Goal: Information Seeking & Learning: Learn about a topic

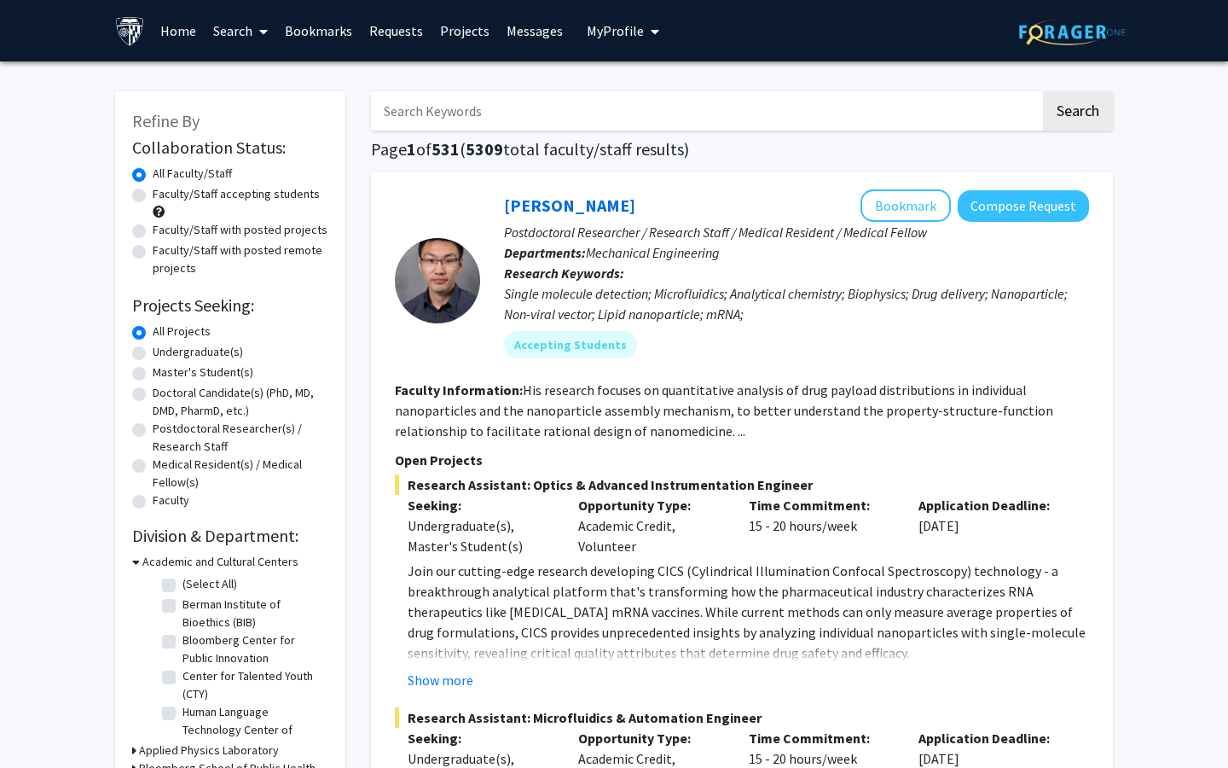
click at [262, 30] on icon at bounding box center [263, 32] width 9 height 14
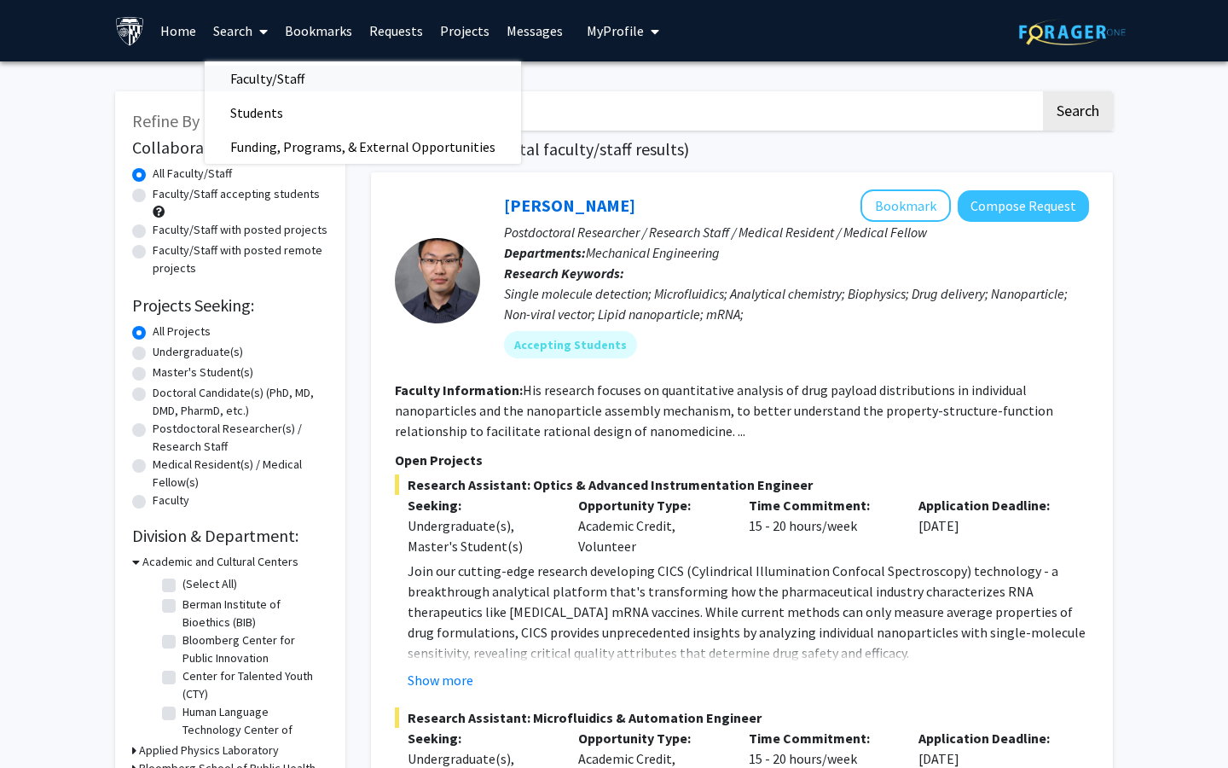
click at [263, 79] on span "Faculty/Staff" at bounding box center [267, 78] width 125 height 34
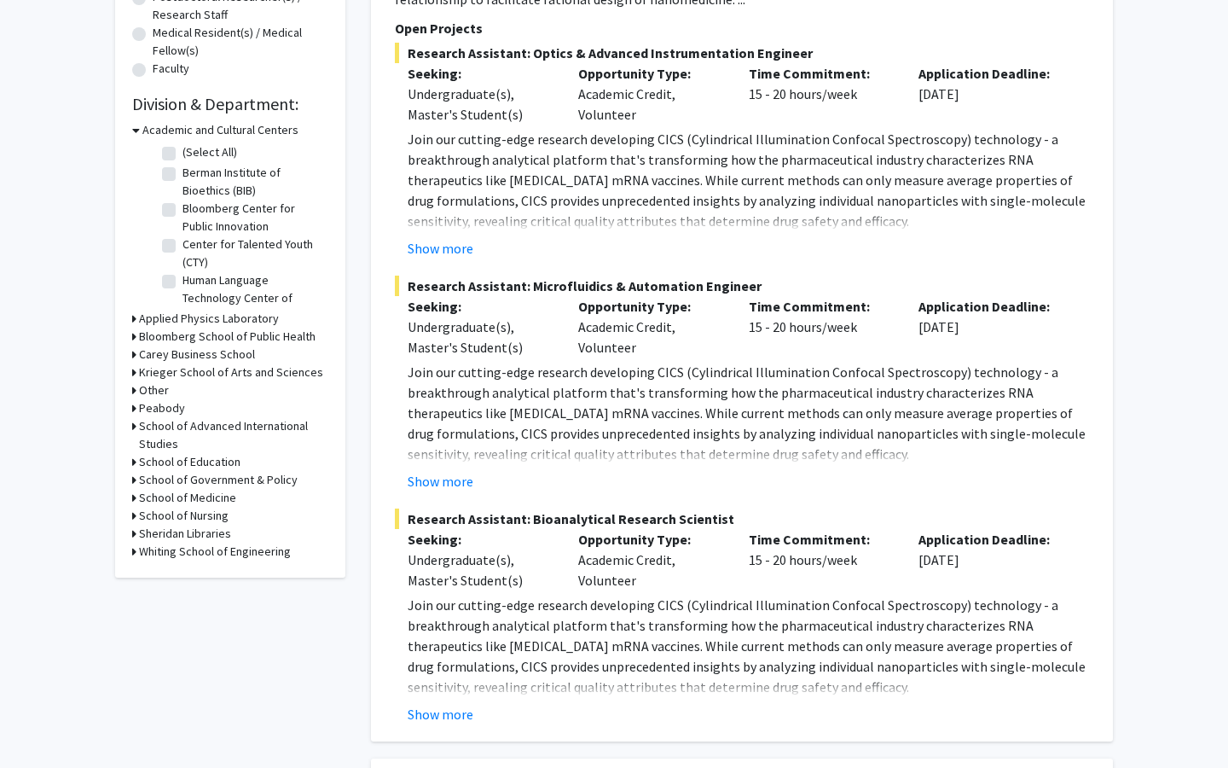
scroll to position [436, 0]
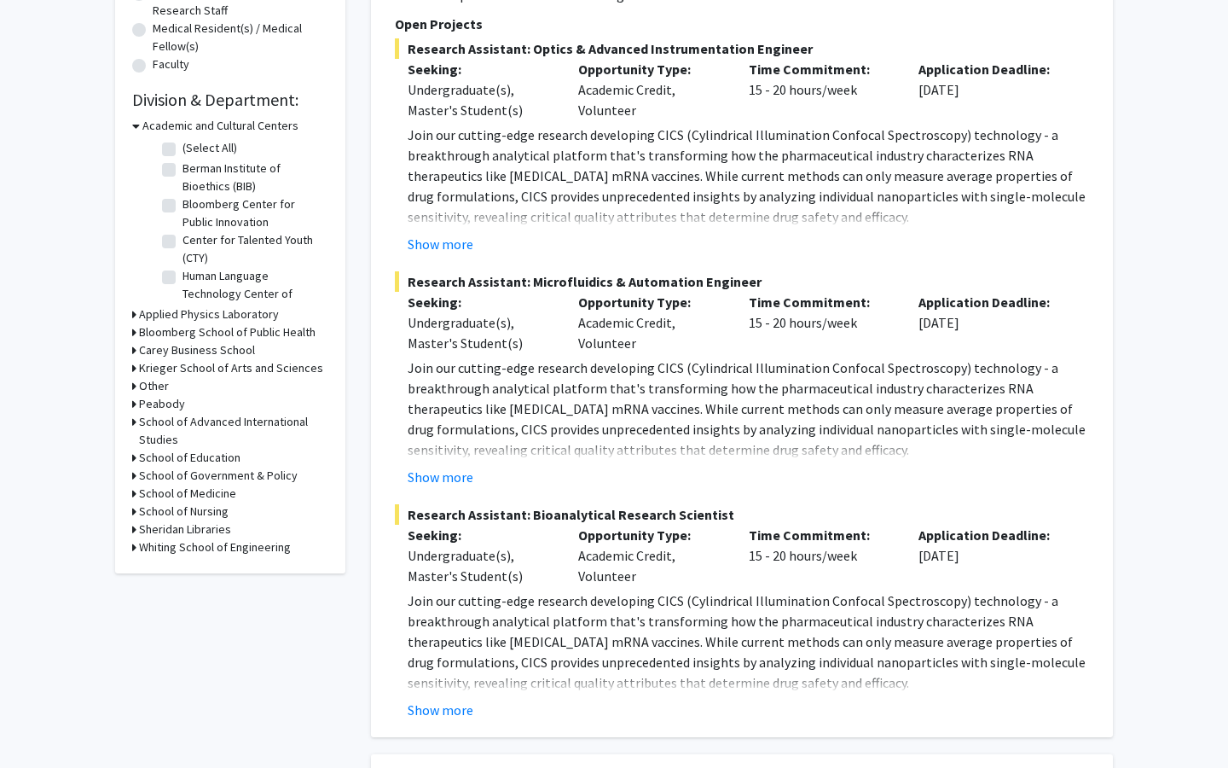
click at [208, 372] on h3 "Krieger School of Arts and Sciences" at bounding box center [231, 368] width 184 height 18
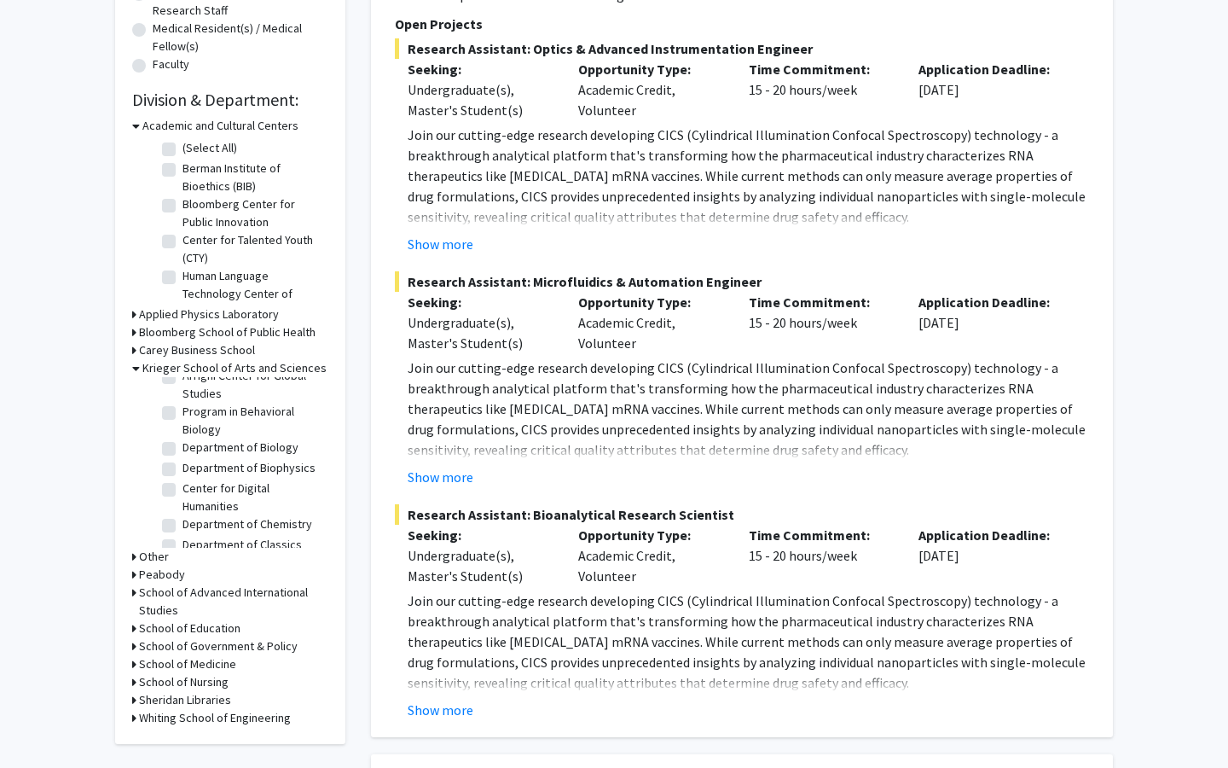
scroll to position [0, 0]
click at [183, 392] on label "(Select All)" at bounding box center [210, 390] width 55 height 18
click at [183, 392] on input "(Select All)" at bounding box center [188, 386] width 11 height 11
checkbox input "true"
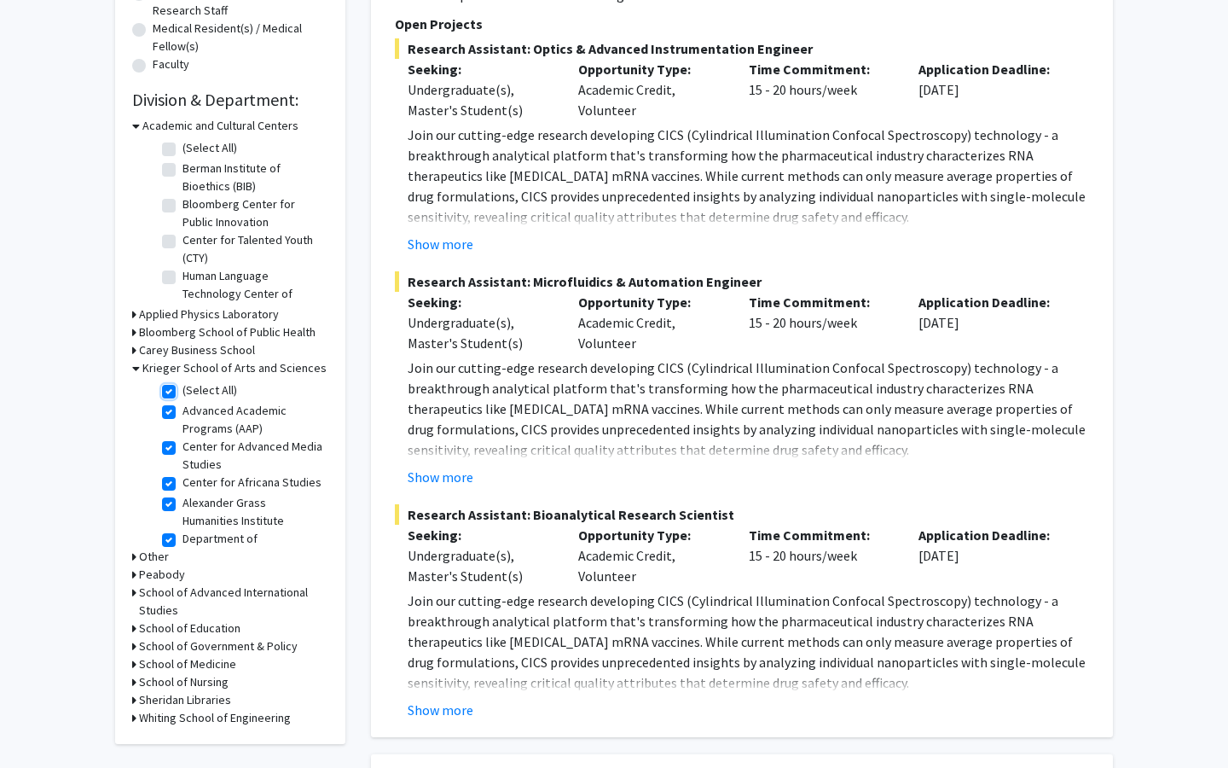
checkbox input "true"
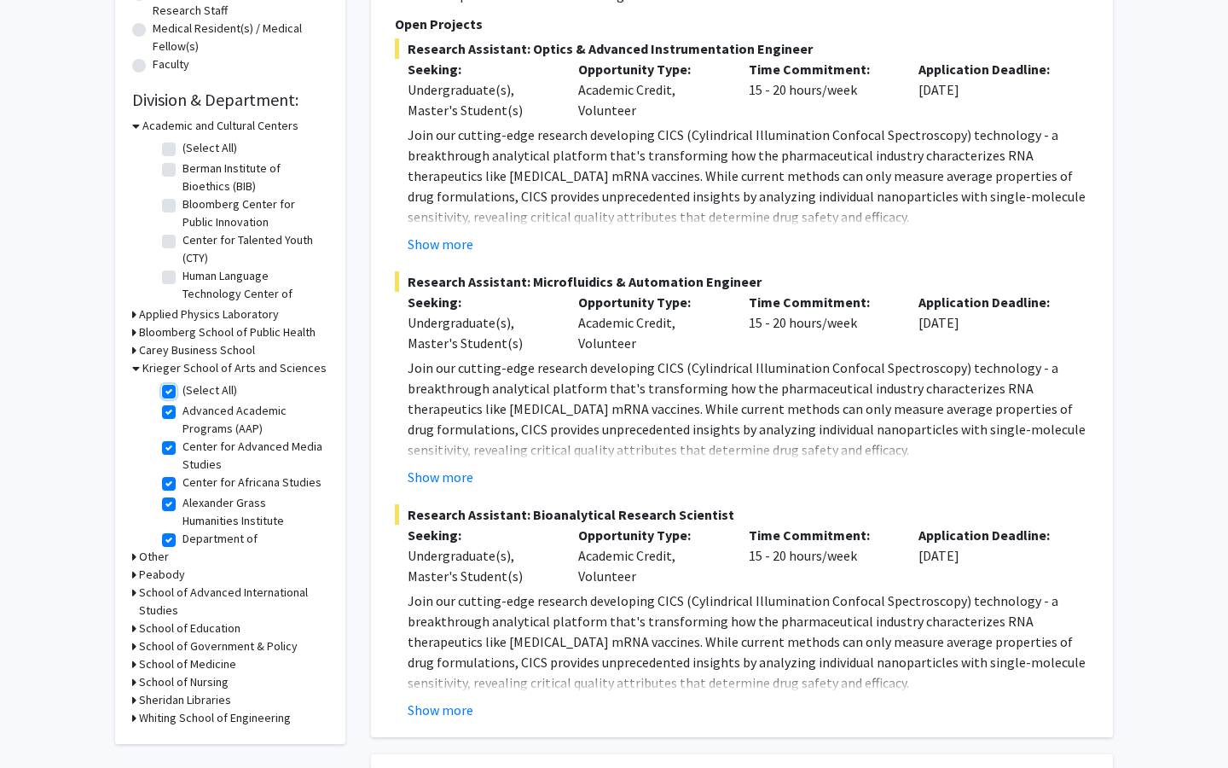
checkbox input "true"
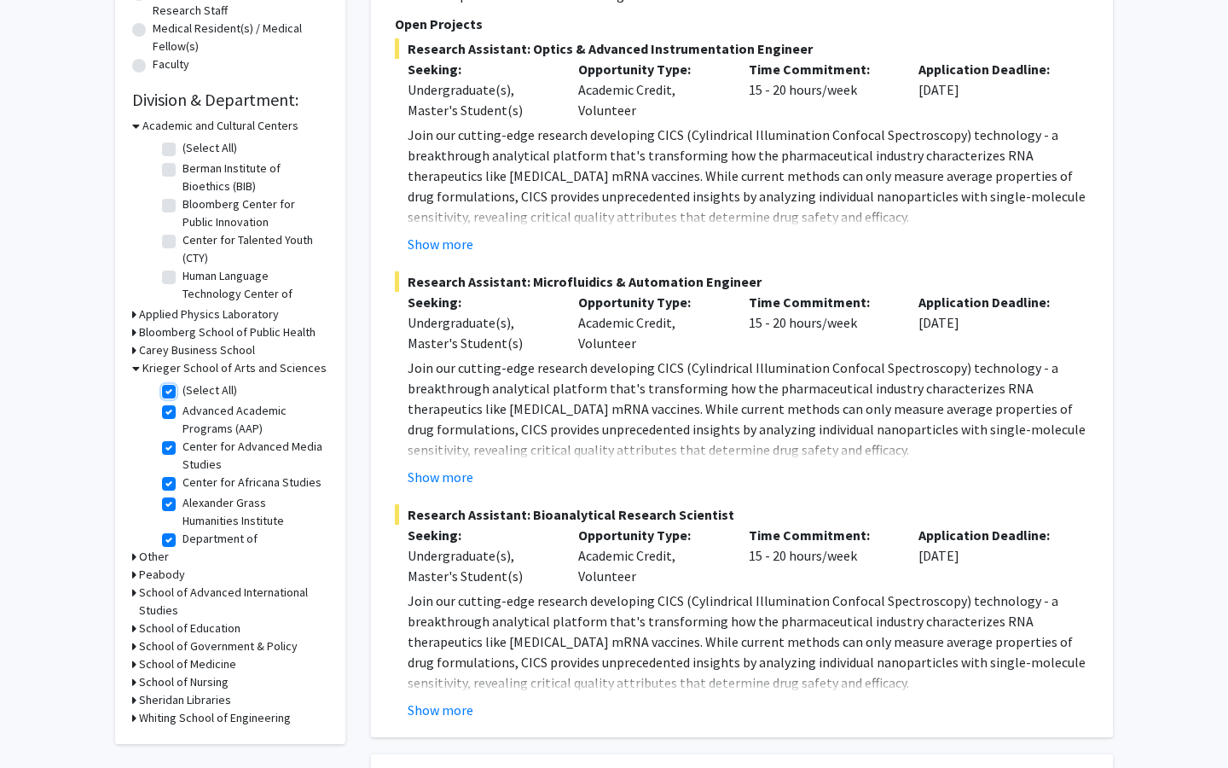
checkbox input "true"
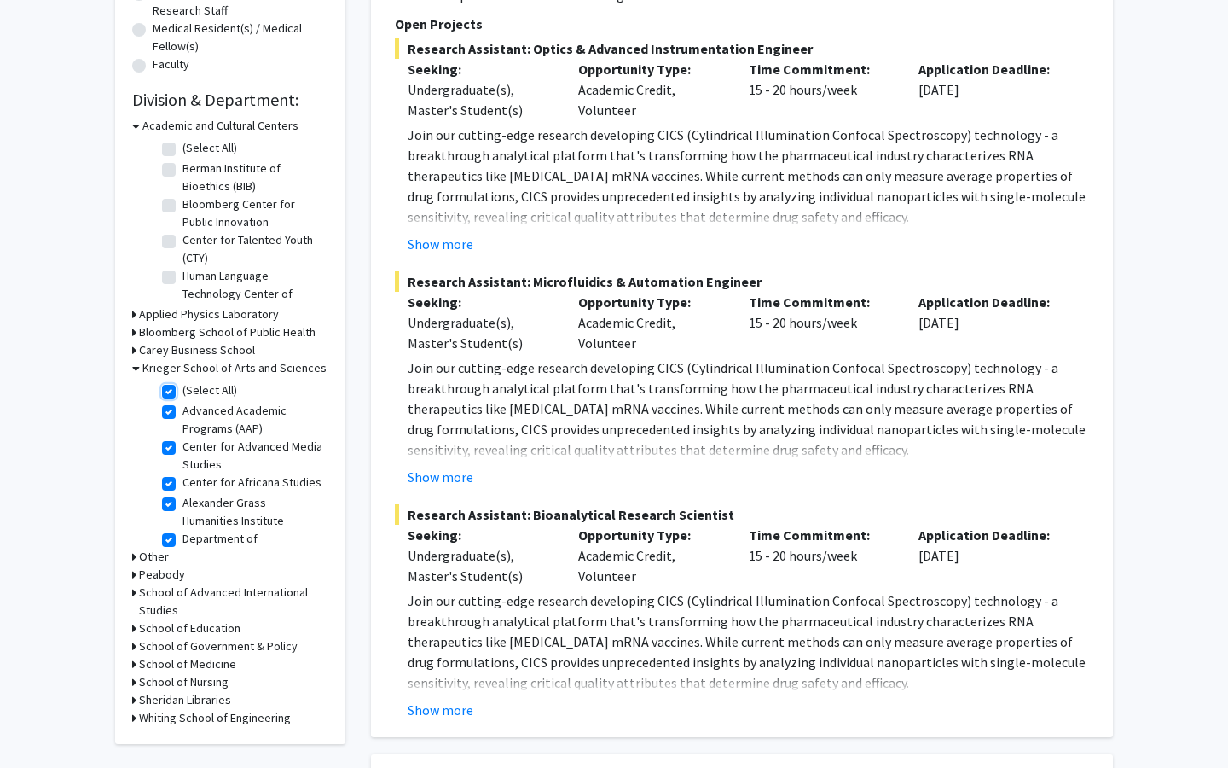
checkbox input "true"
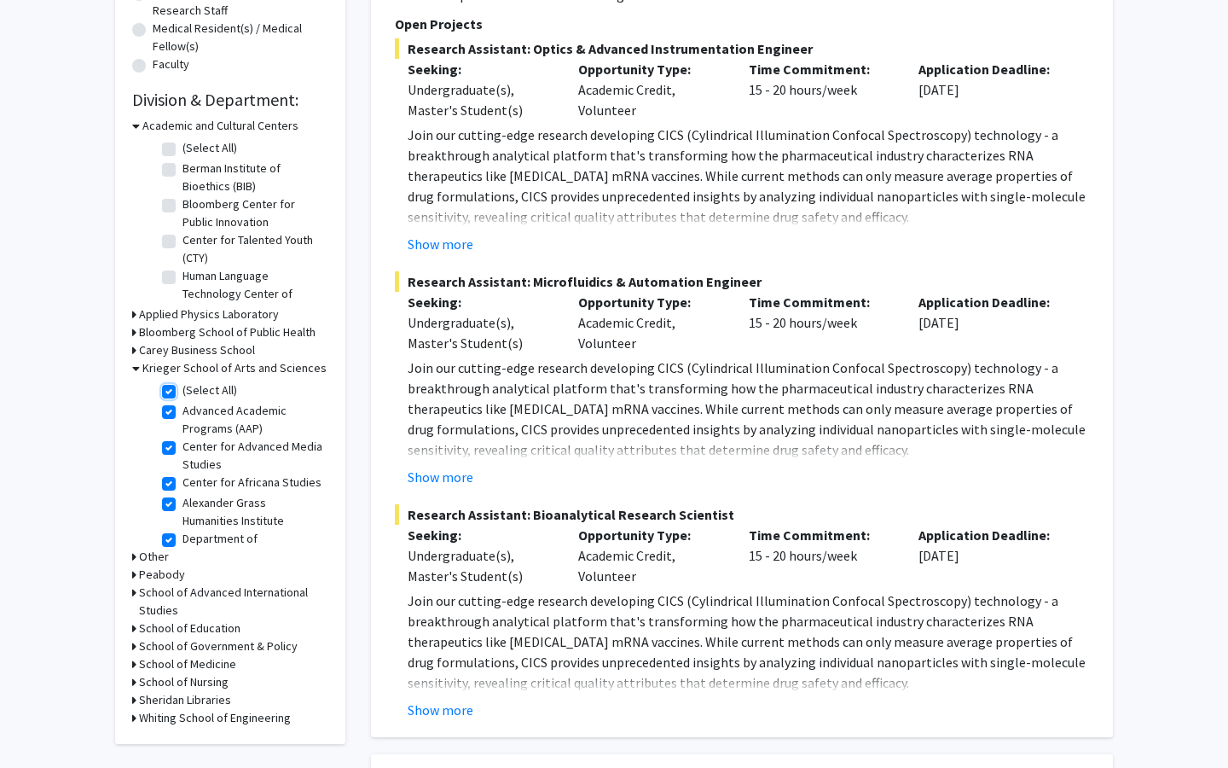
checkbox input "true"
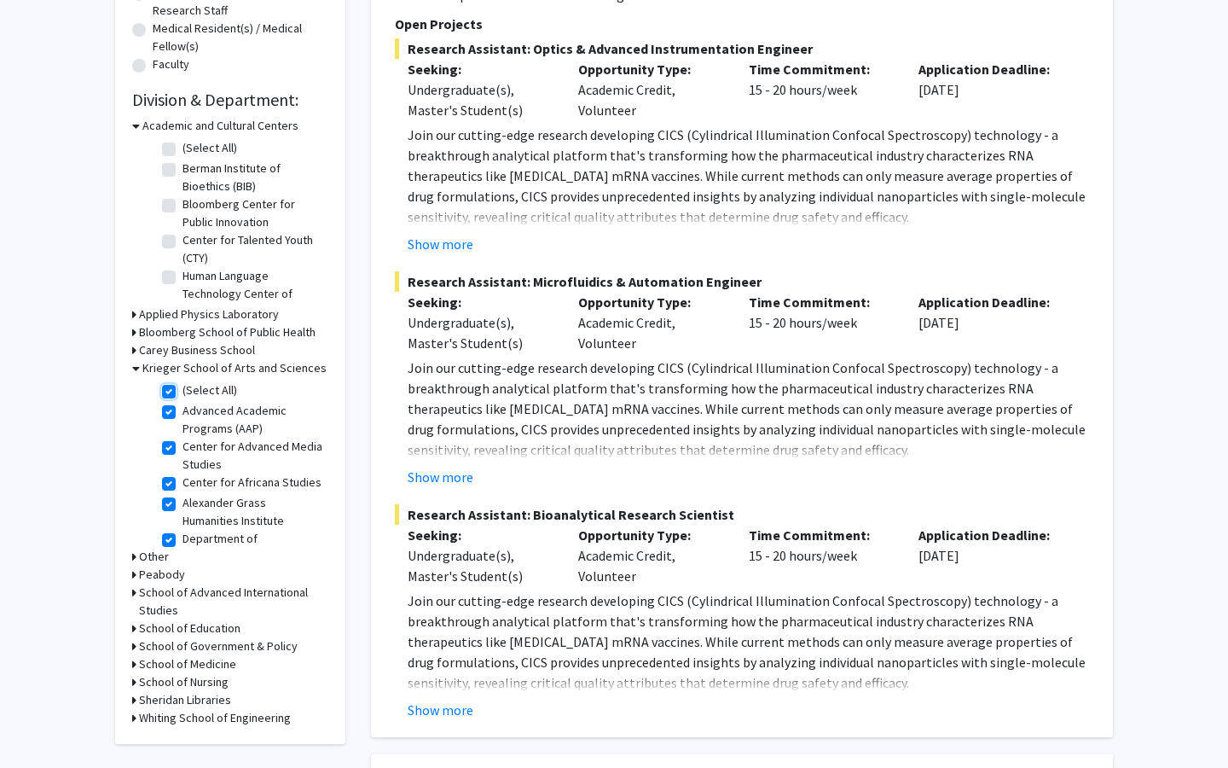
checkbox input "true"
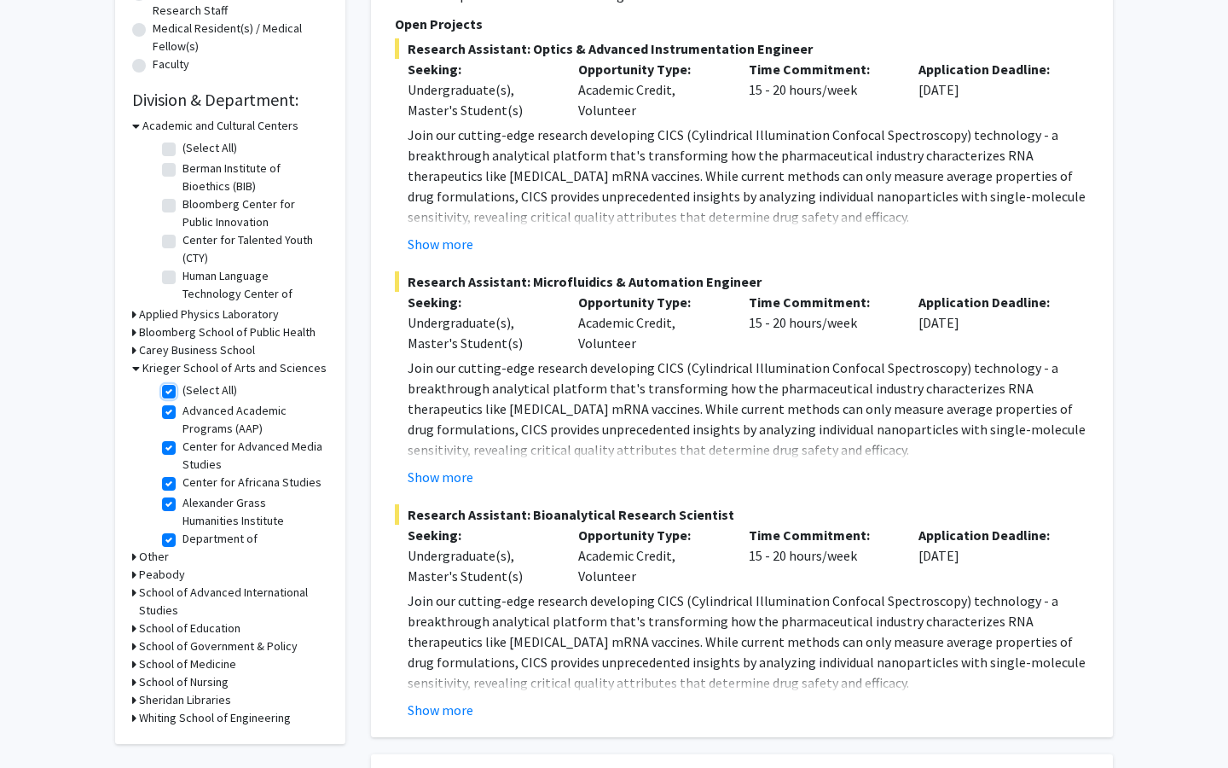
checkbox input "true"
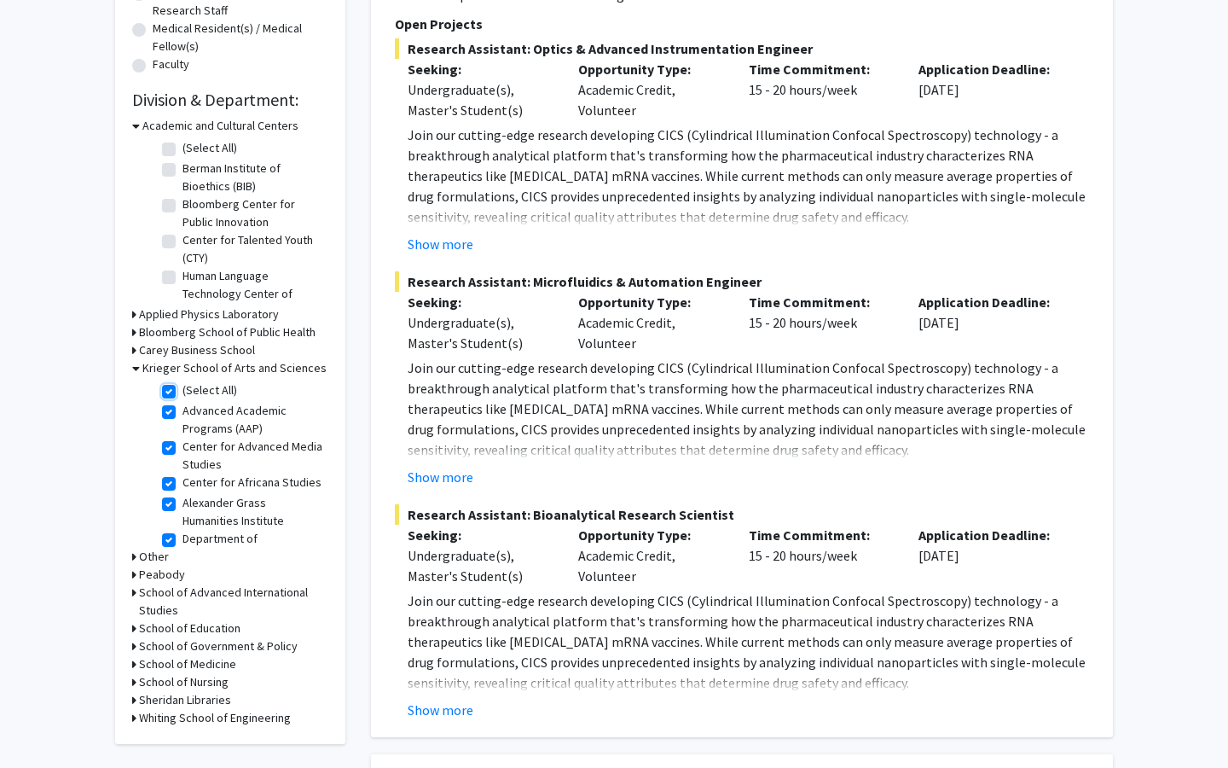
checkbox input "true"
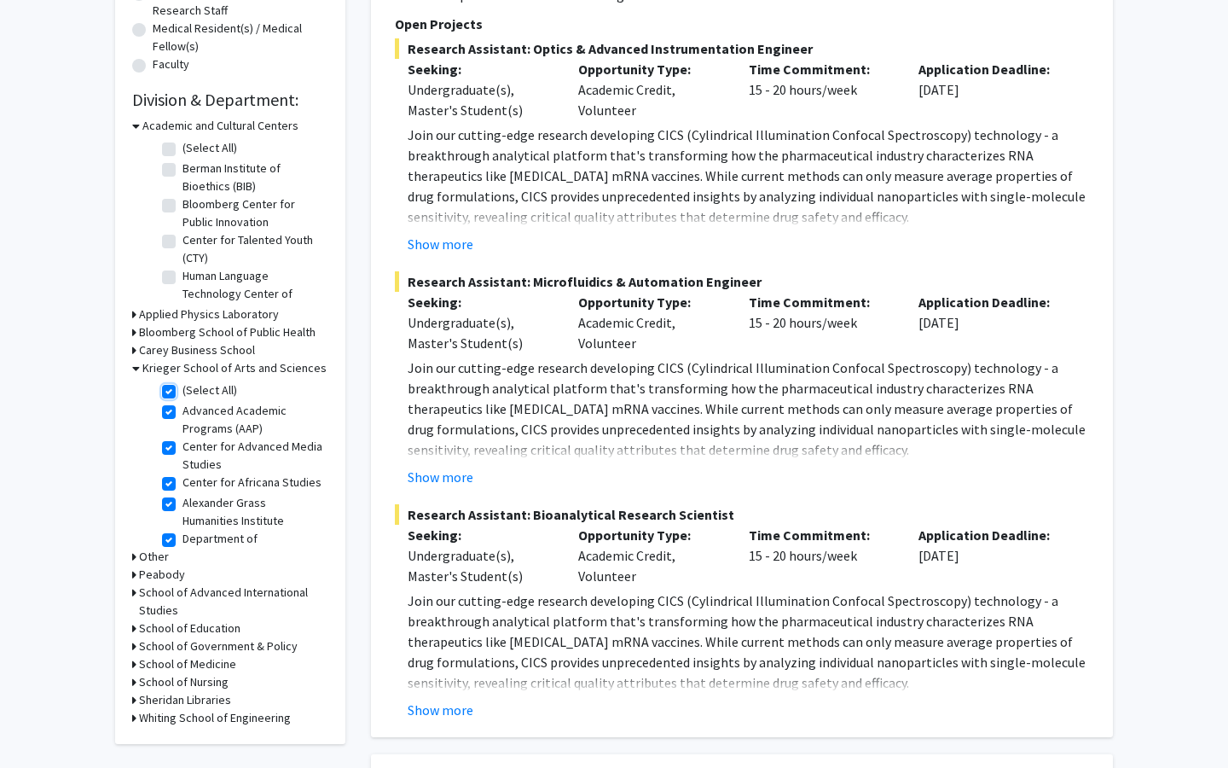
checkbox input "true"
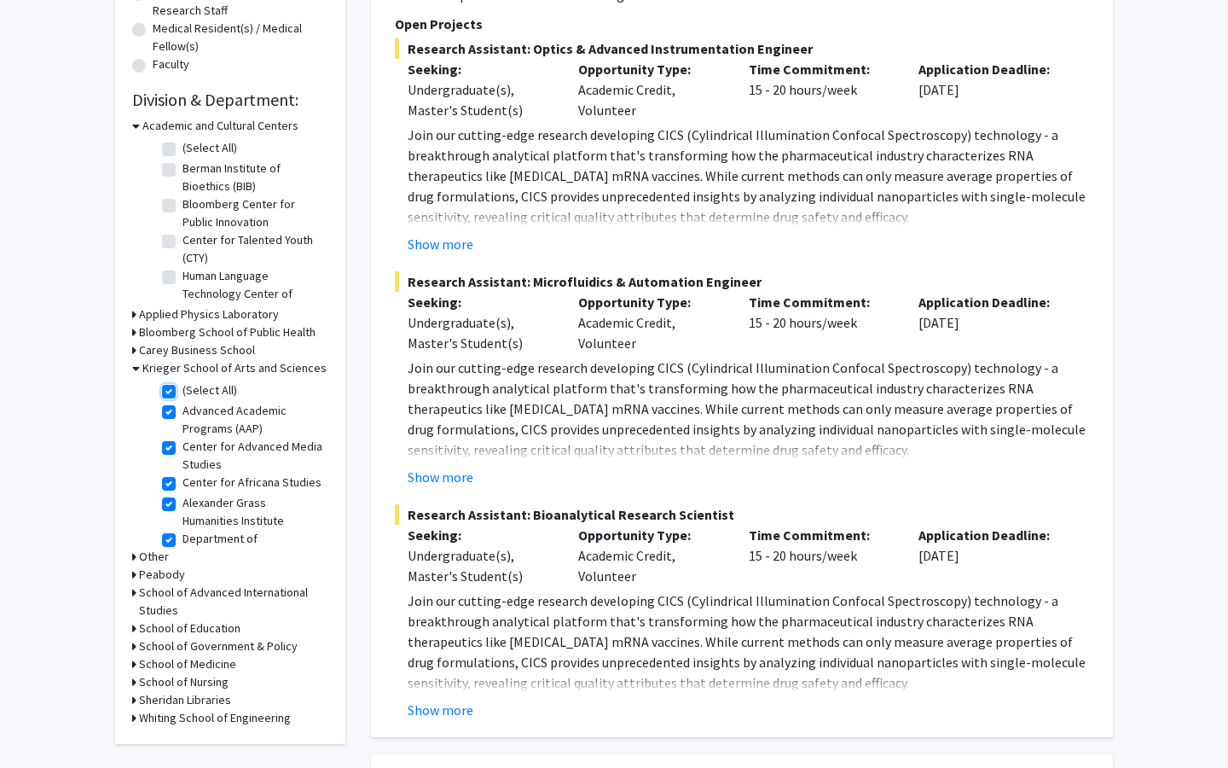
checkbox input "true"
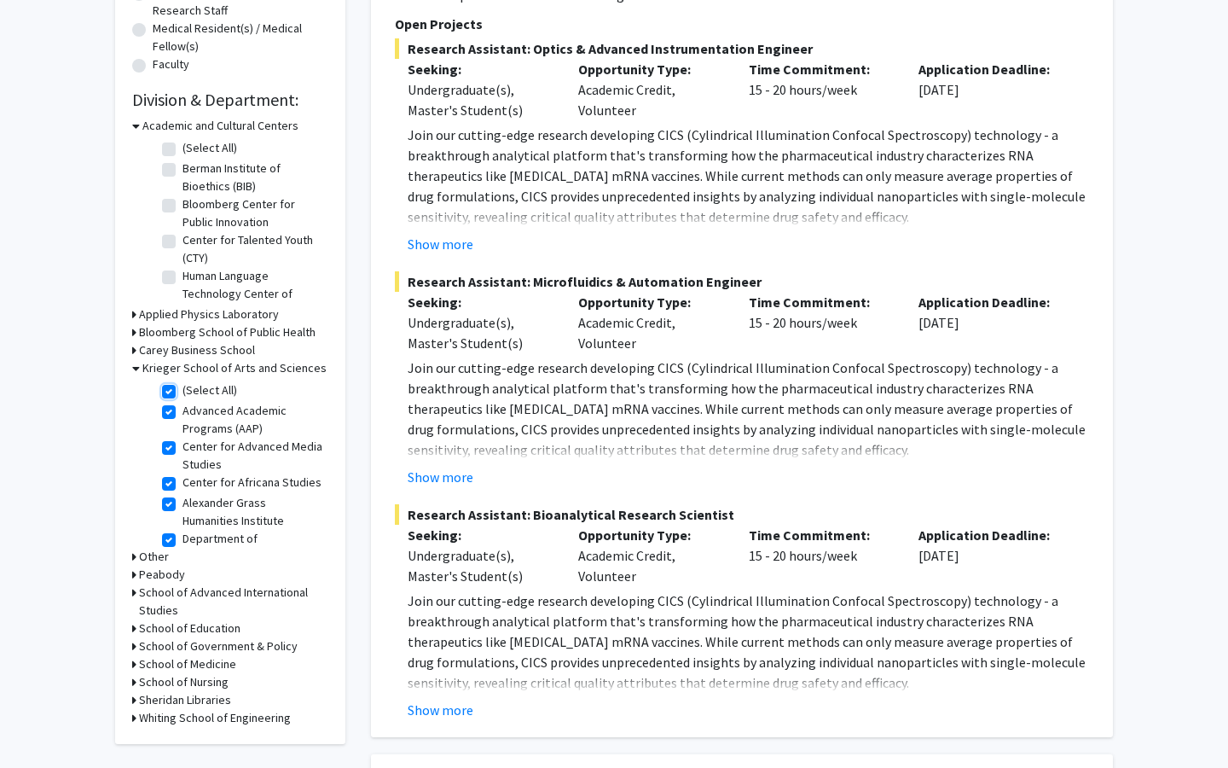
checkbox input "true"
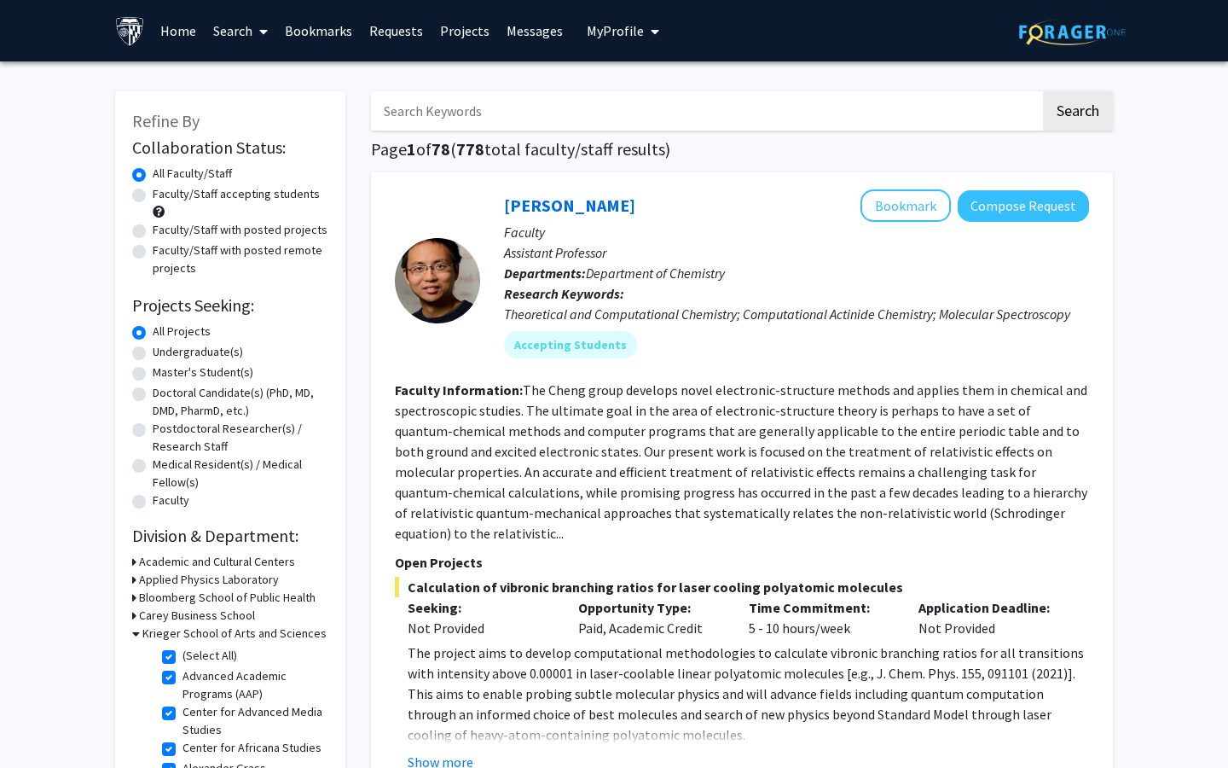
click at [153, 356] on label "Undergraduate(s)" at bounding box center [198, 352] width 90 height 18
click at [153, 354] on input "Undergraduate(s)" at bounding box center [158, 348] width 11 height 11
radio input "true"
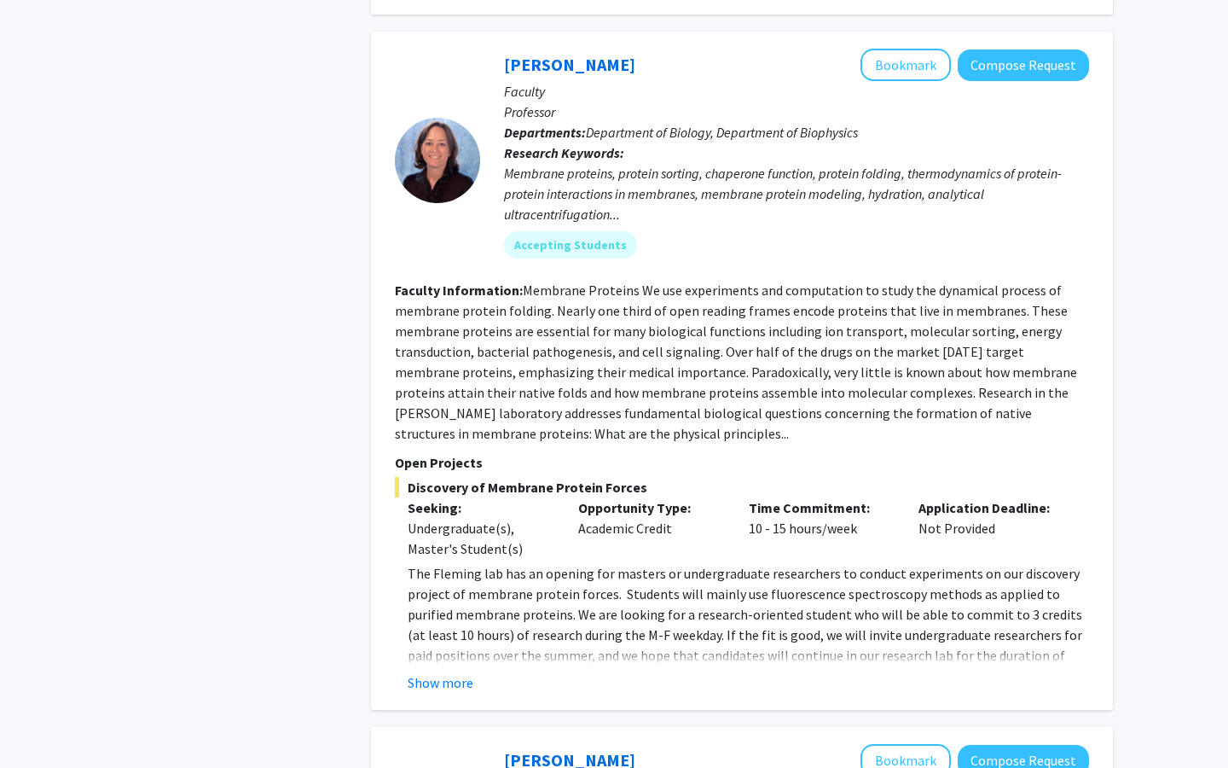
scroll to position [1614, 0]
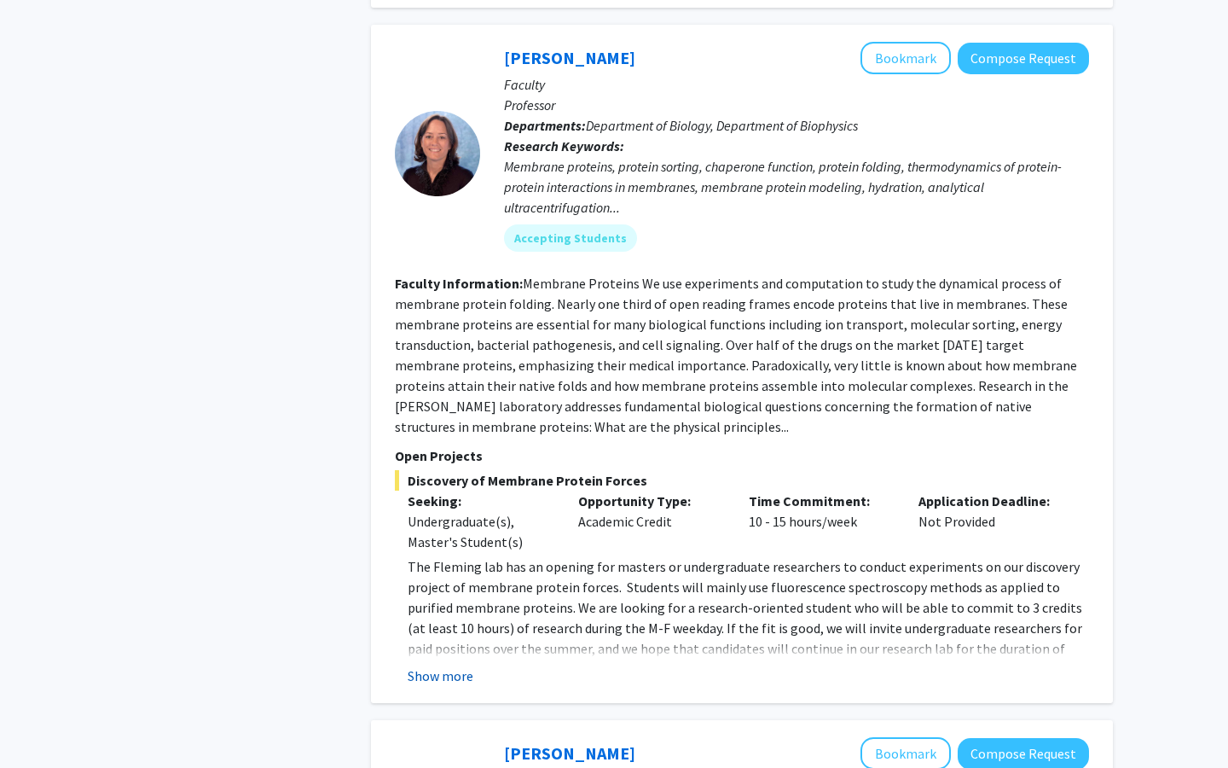
click at [438, 665] on button "Show more" at bounding box center [441, 675] width 66 height 20
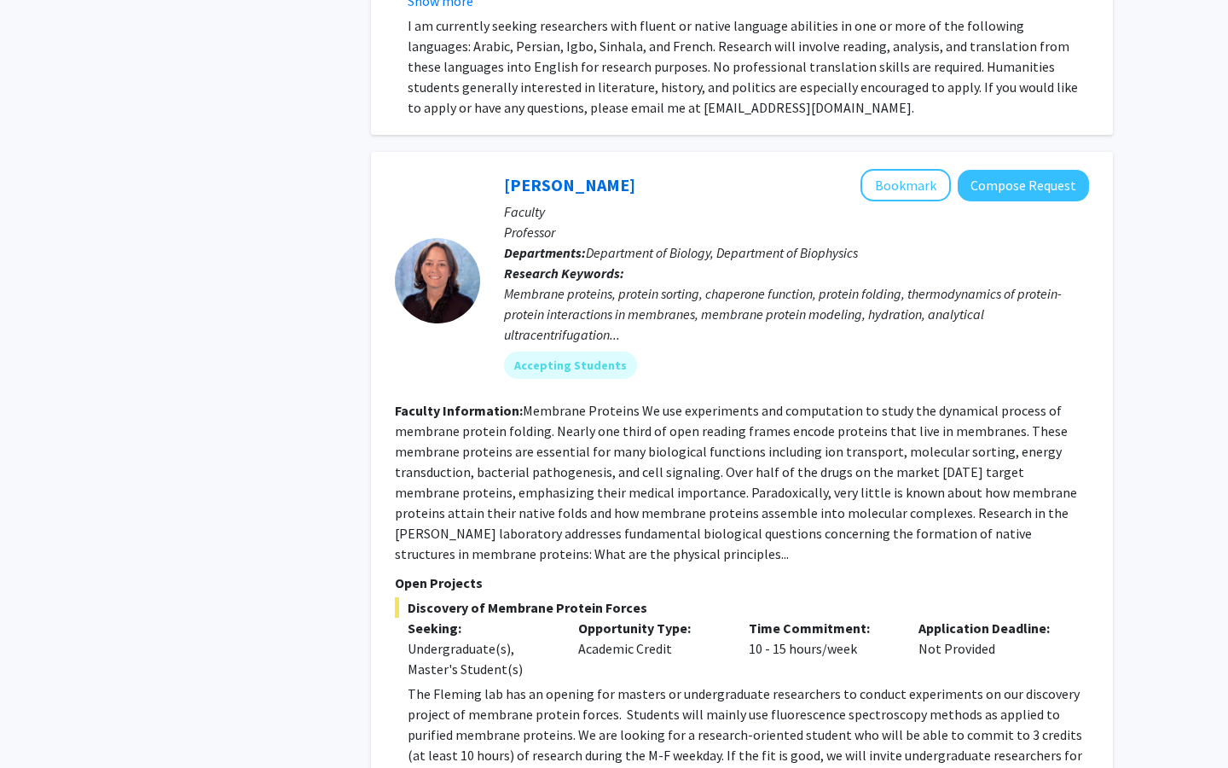
scroll to position [1483, 0]
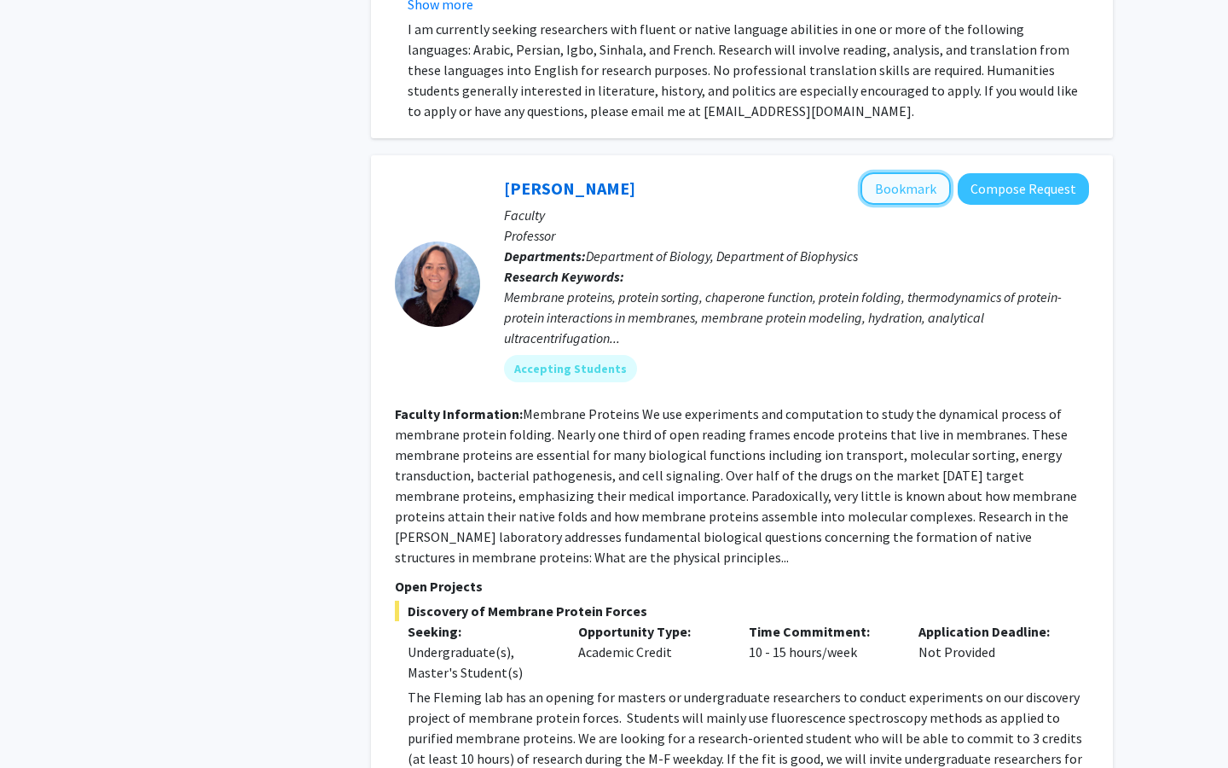
click at [925, 172] on button "Bookmark" at bounding box center [906, 188] width 90 height 32
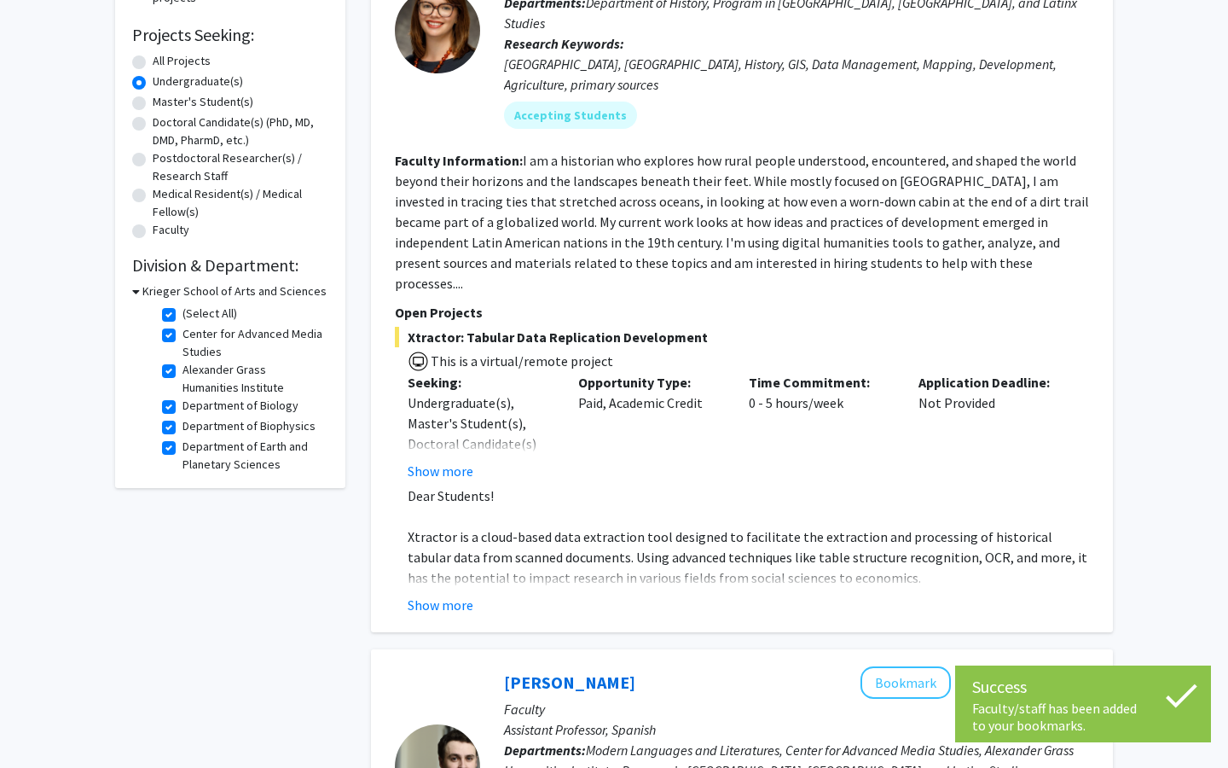
scroll to position [281, 0]
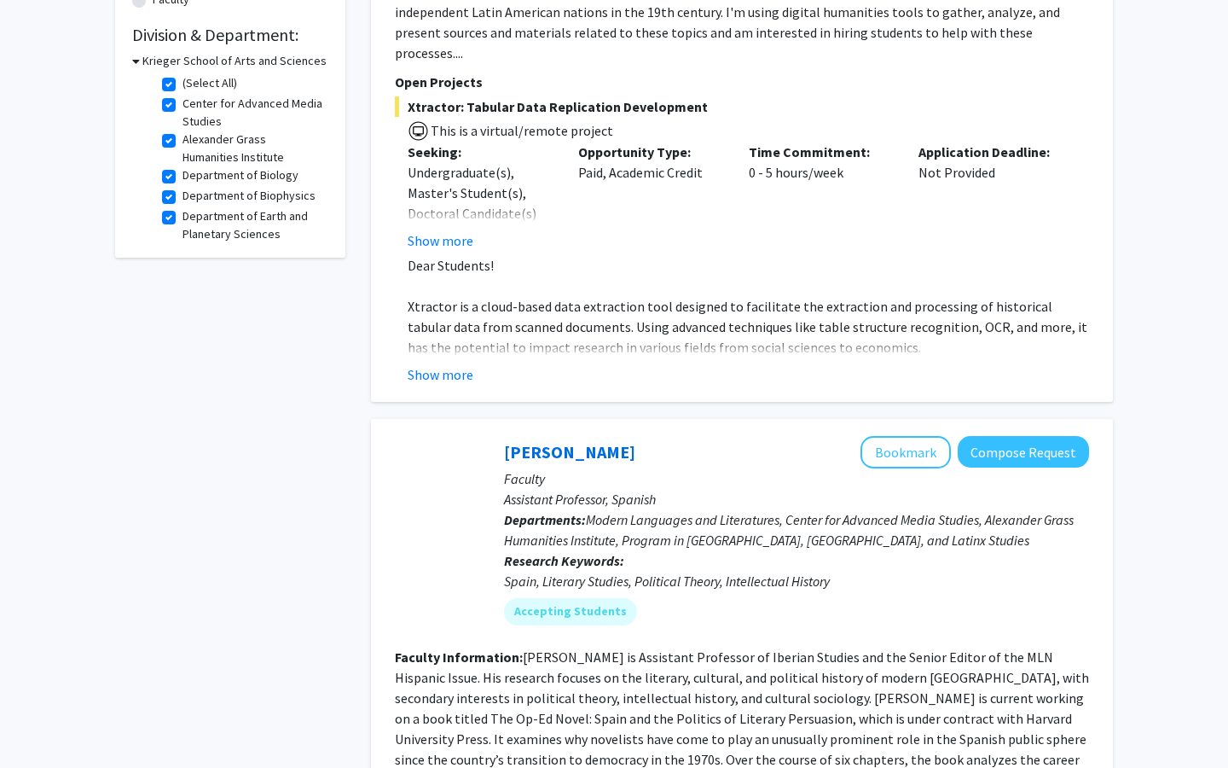
scroll to position [356, 0]
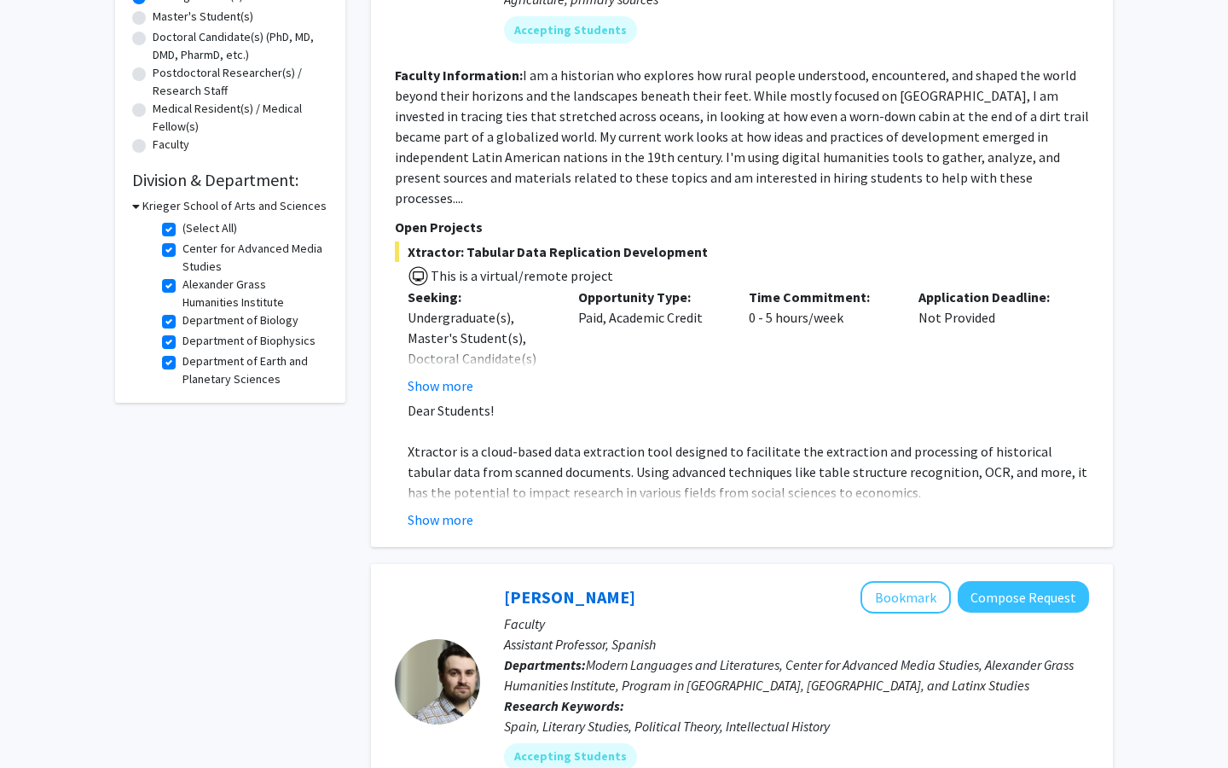
click at [144, 204] on h3 "Krieger School of Arts and Sciences" at bounding box center [234, 206] width 184 height 18
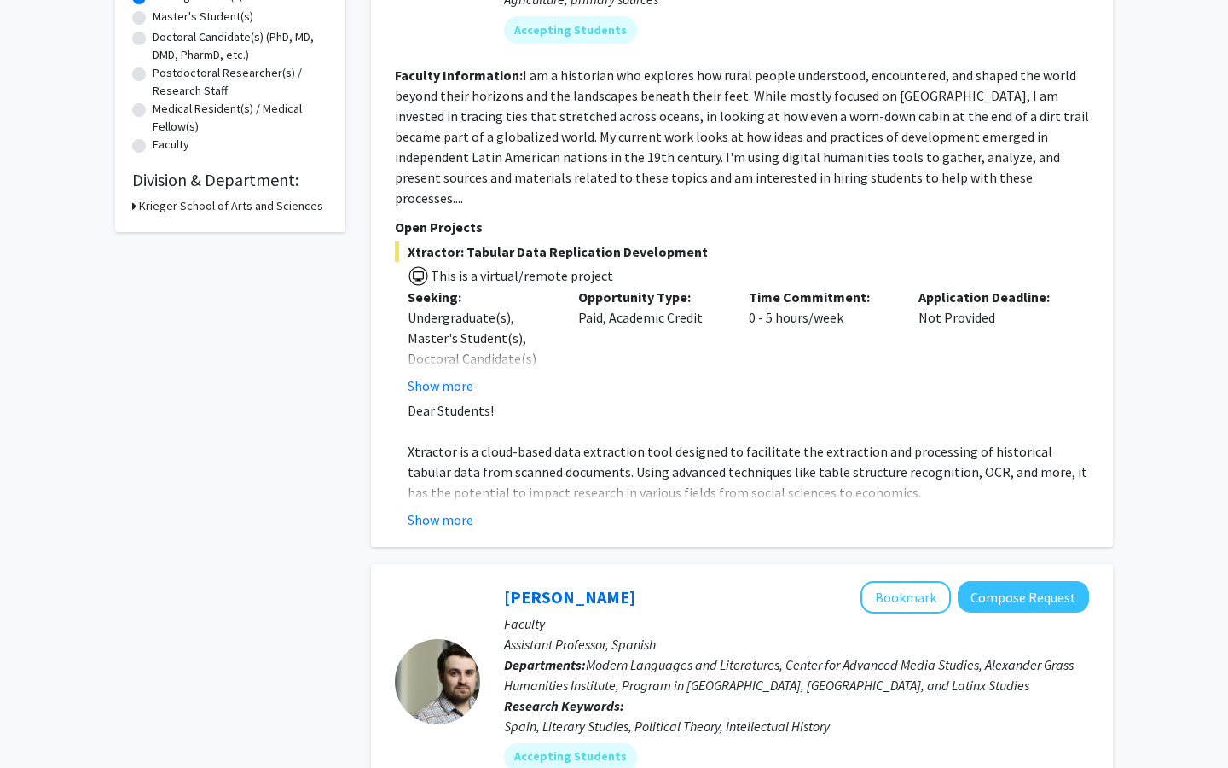
click at [136, 204] on div "Krieger School of Arts and Sciences" at bounding box center [230, 206] width 196 height 18
click at [165, 183] on h2 "Division & Department:" at bounding box center [230, 180] width 196 height 20
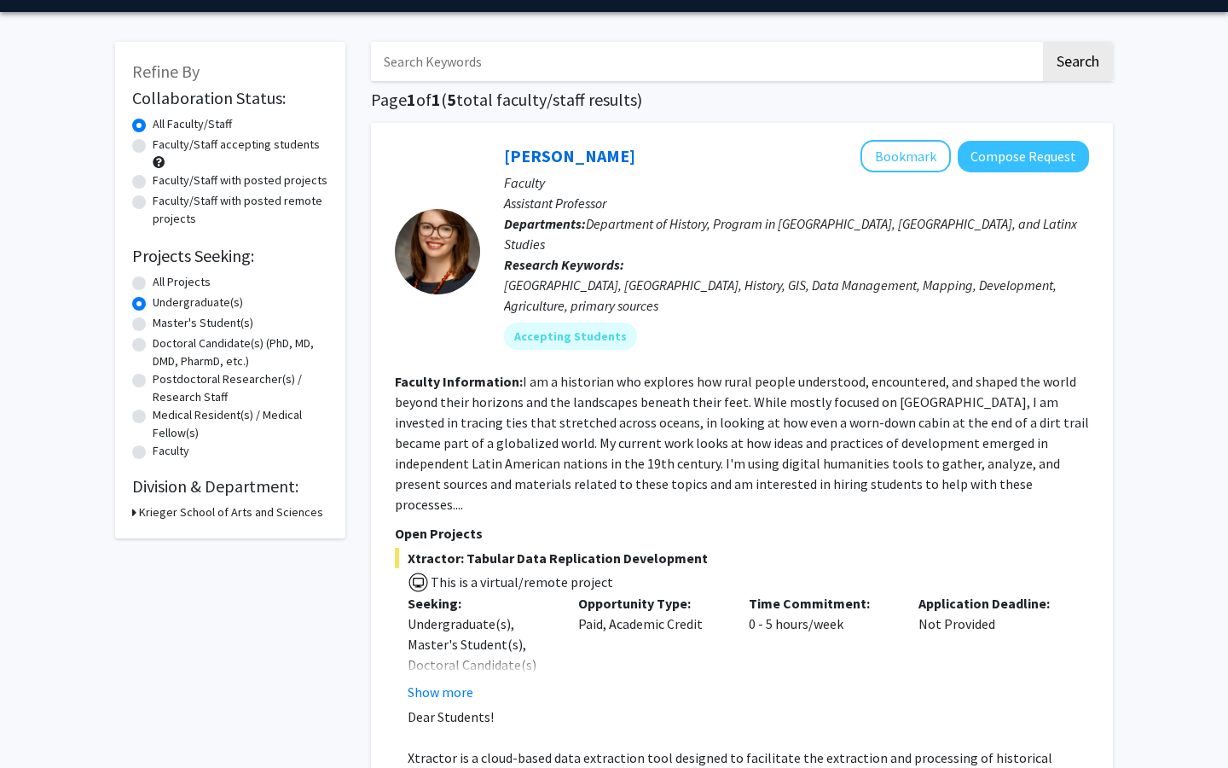
scroll to position [48, 0]
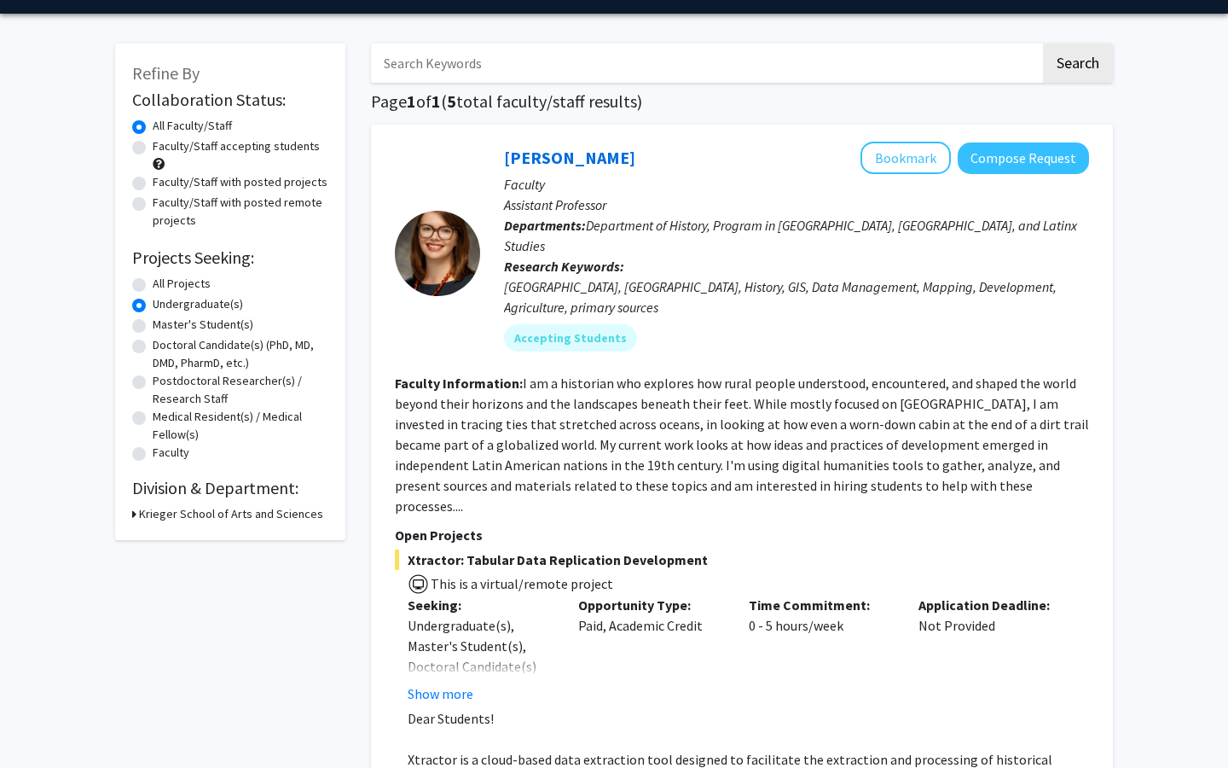
click at [153, 287] on label "All Projects" at bounding box center [182, 284] width 58 height 18
click at [153, 286] on input "All Projects" at bounding box center [158, 280] width 11 height 11
radio input "true"
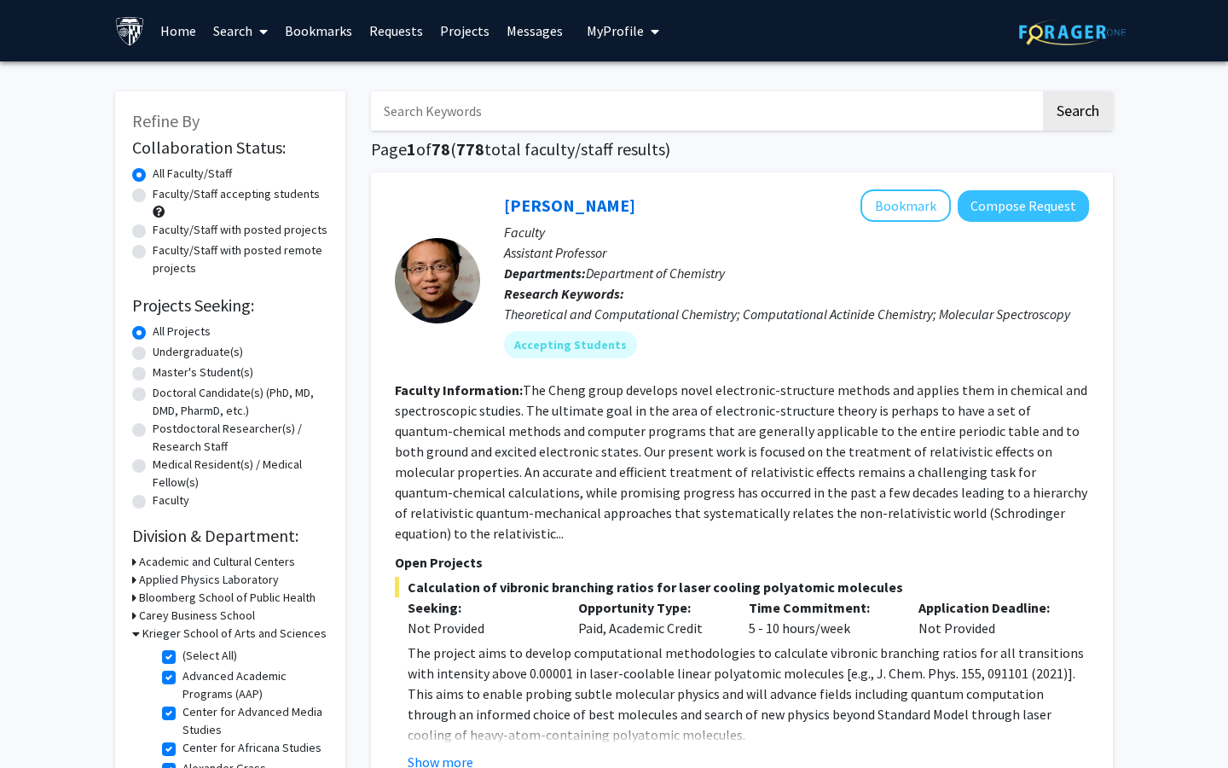
click at [153, 350] on label "Undergraduate(s)" at bounding box center [198, 352] width 90 height 18
click at [153, 350] on input "Undergraduate(s)" at bounding box center [158, 348] width 11 height 11
radio input "true"
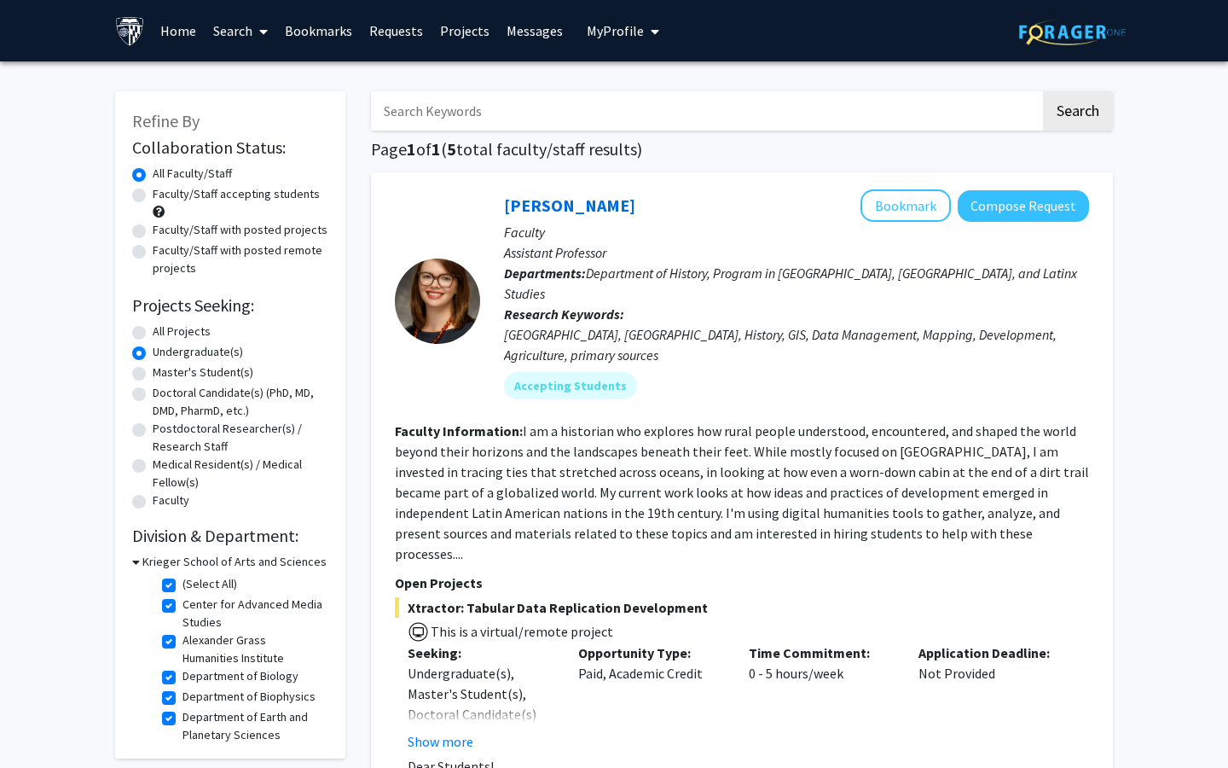
click at [153, 330] on label "All Projects" at bounding box center [182, 331] width 58 height 18
click at [153, 330] on input "All Projects" at bounding box center [158, 327] width 11 height 11
radio input "true"
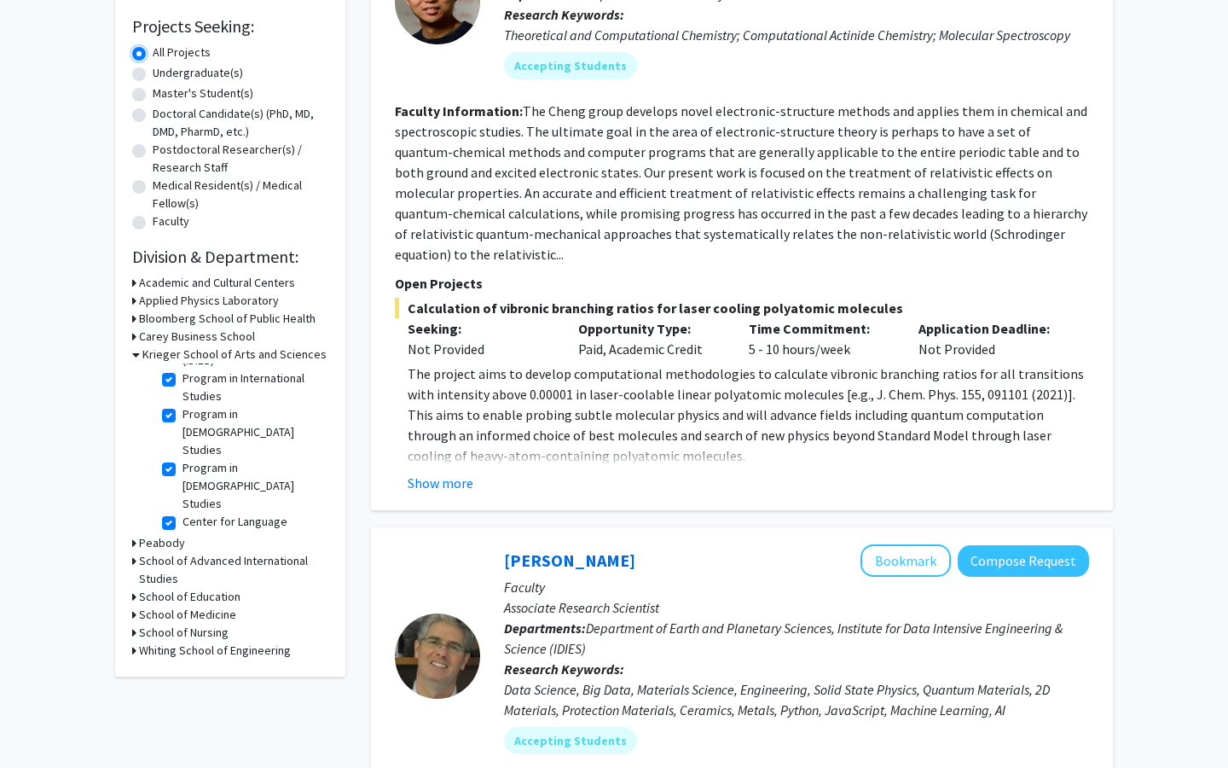
scroll to position [293, 0]
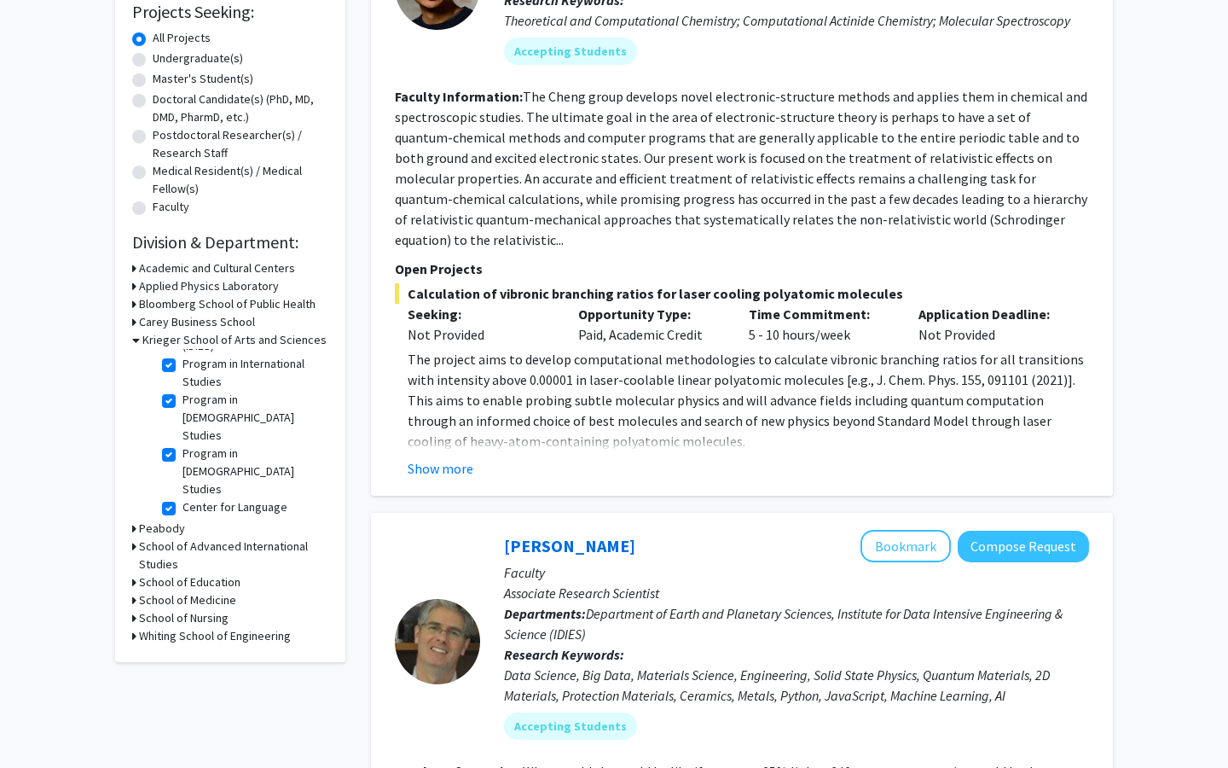
click at [135, 597] on icon at bounding box center [134, 600] width 4 height 18
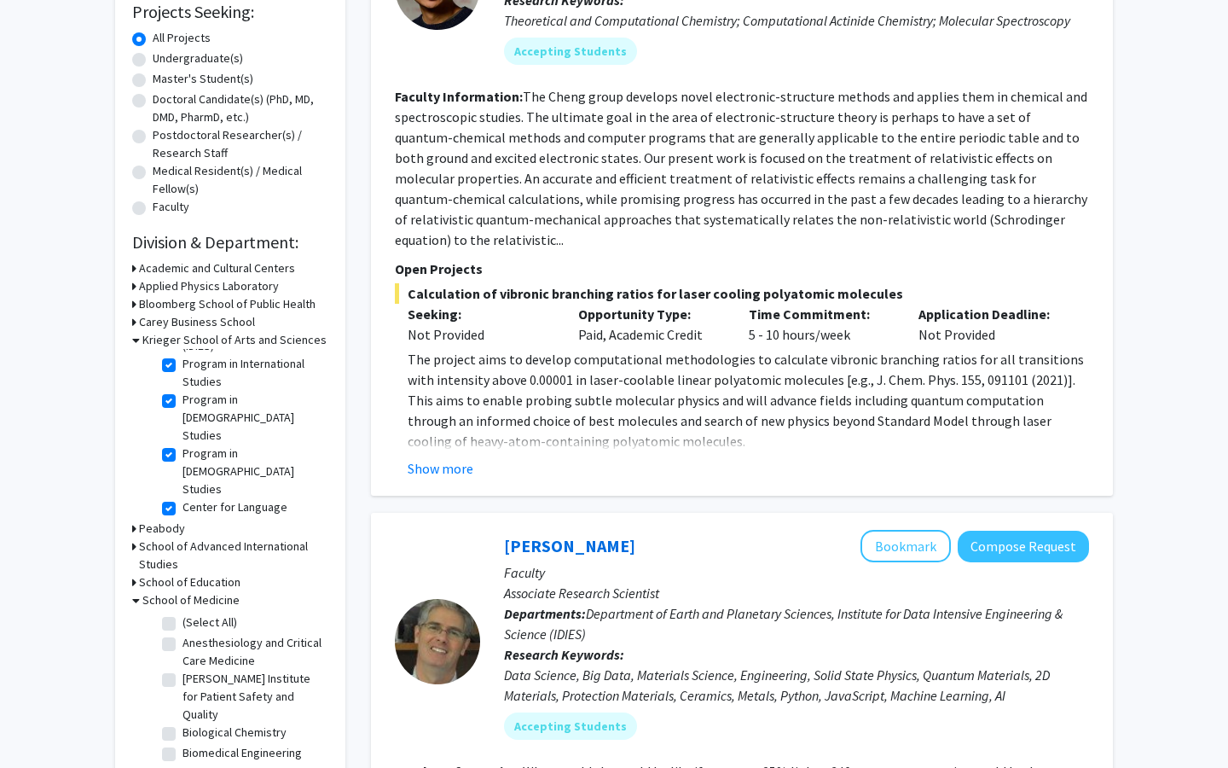
click at [183, 625] on label "(Select All)" at bounding box center [210, 622] width 55 height 18
click at [183, 624] on input "(Select All)" at bounding box center [188, 618] width 11 height 11
checkbox input "true"
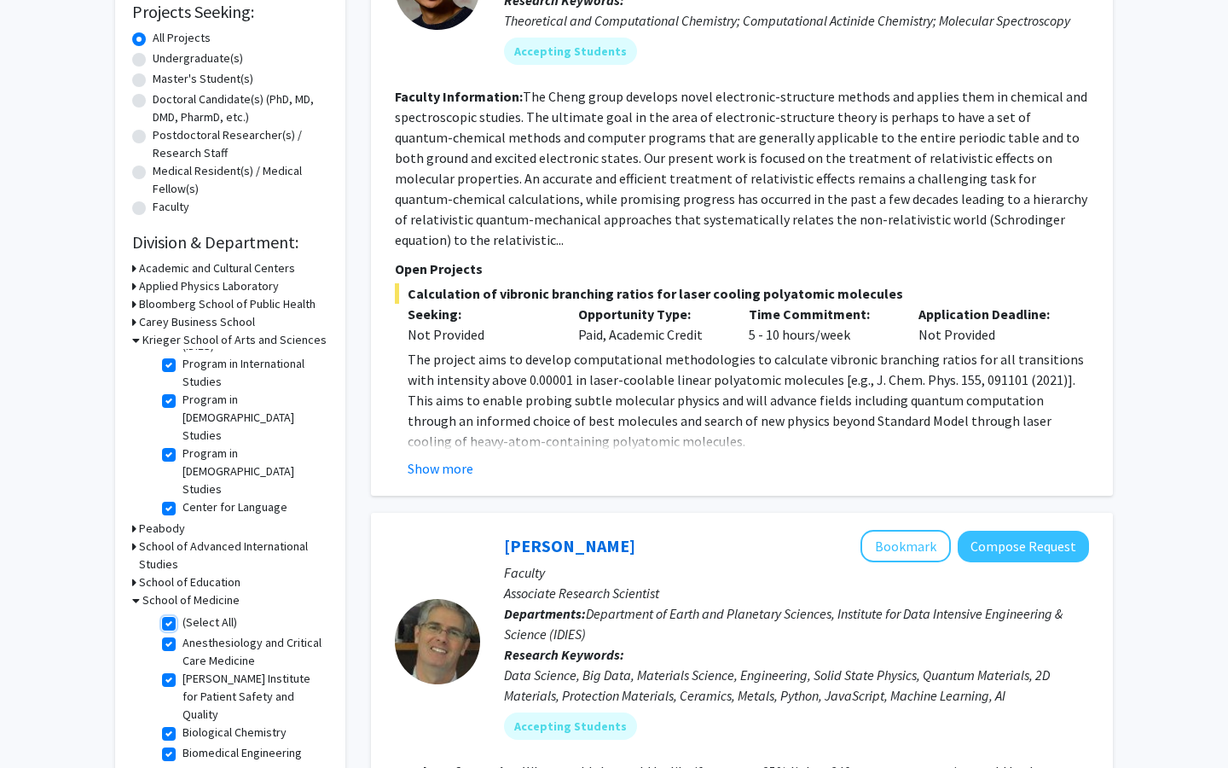
checkbox input "true"
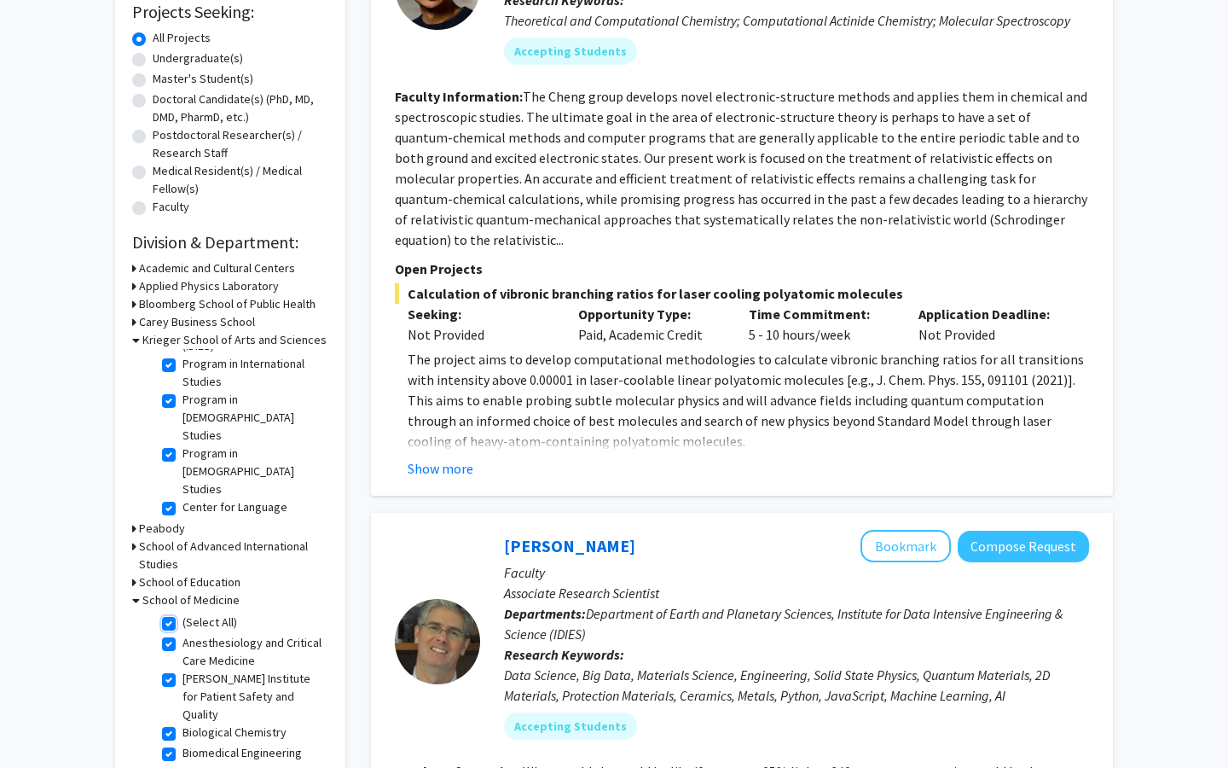
checkbox input "true"
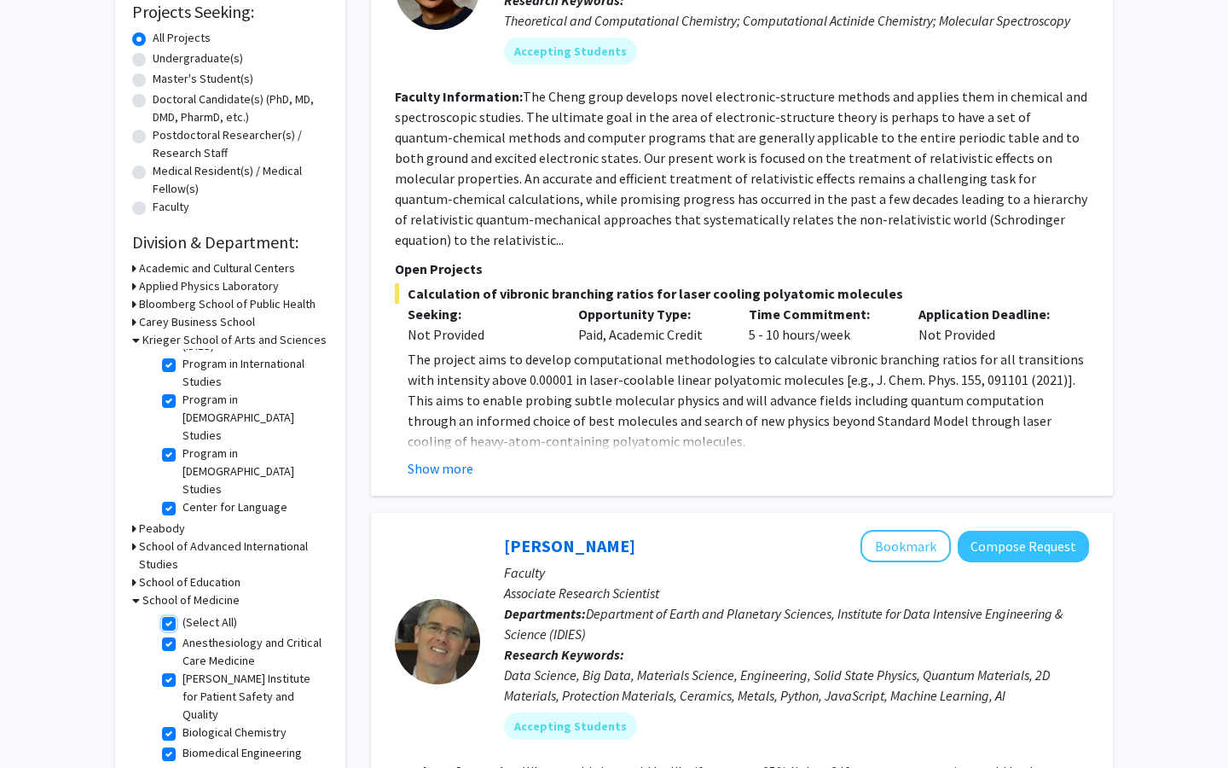
checkbox input "true"
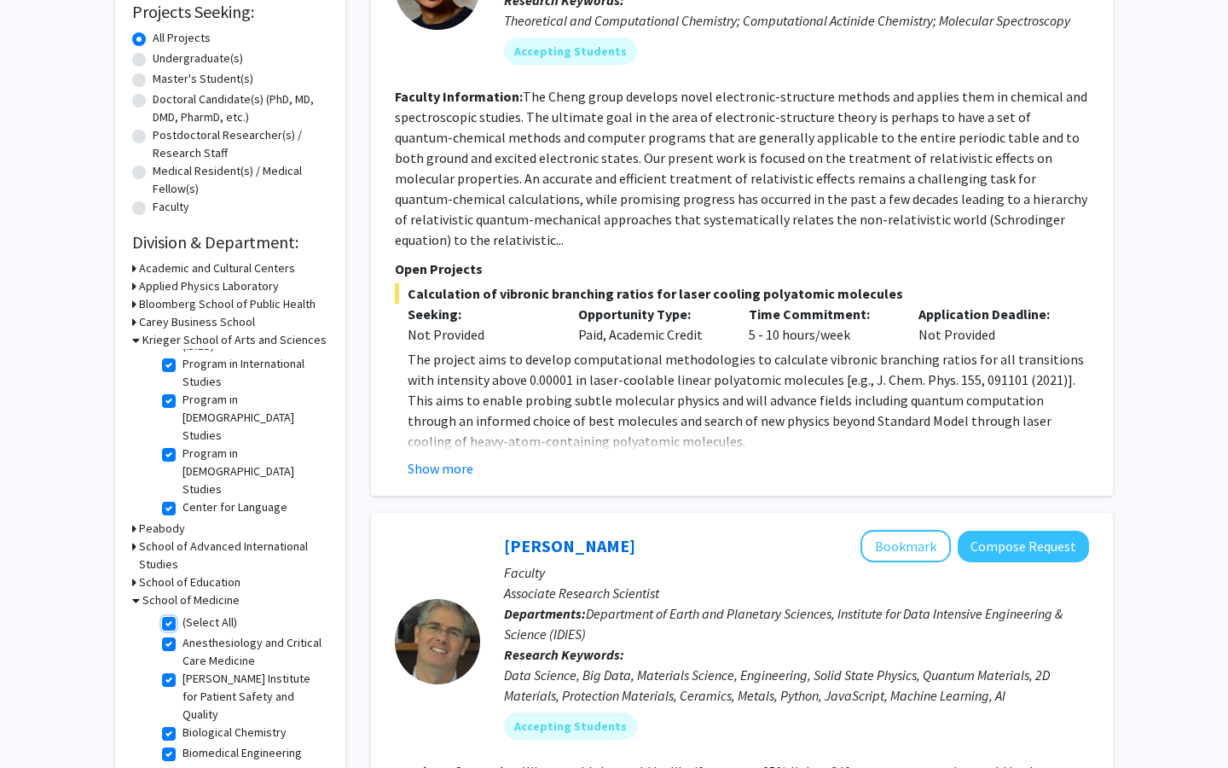
checkbox input "true"
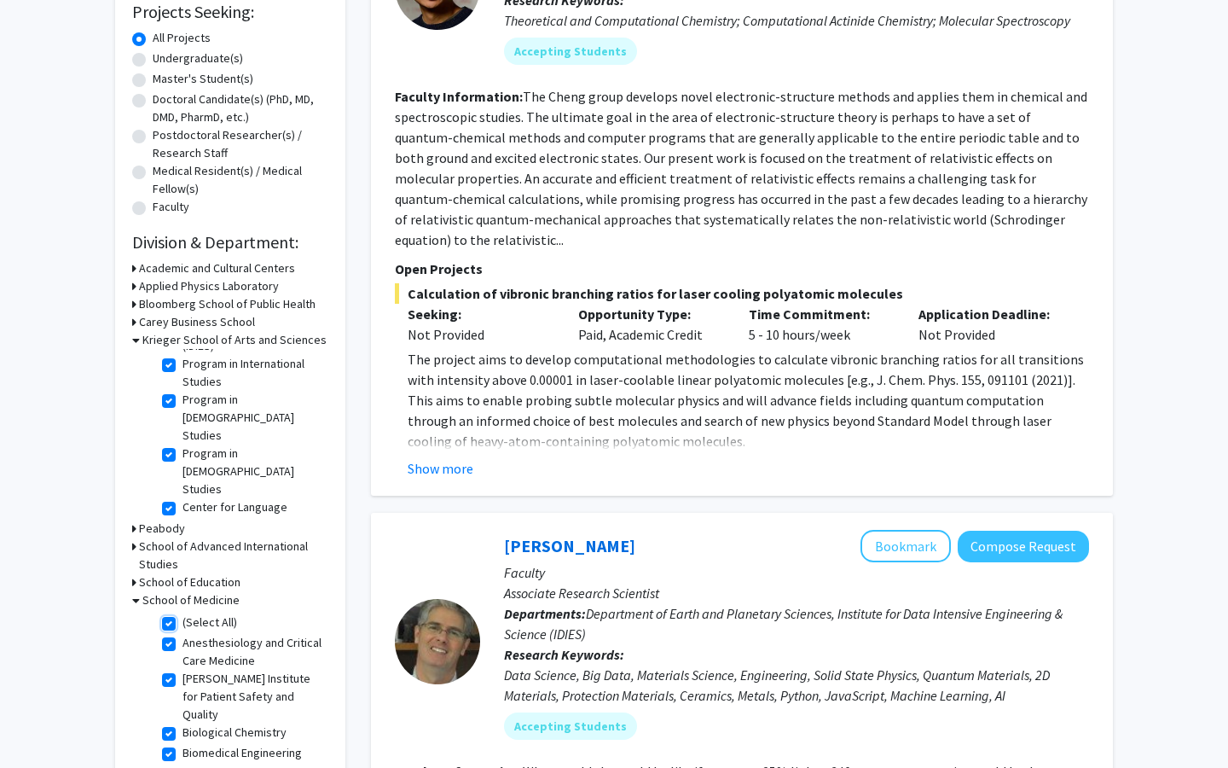
checkbox input "true"
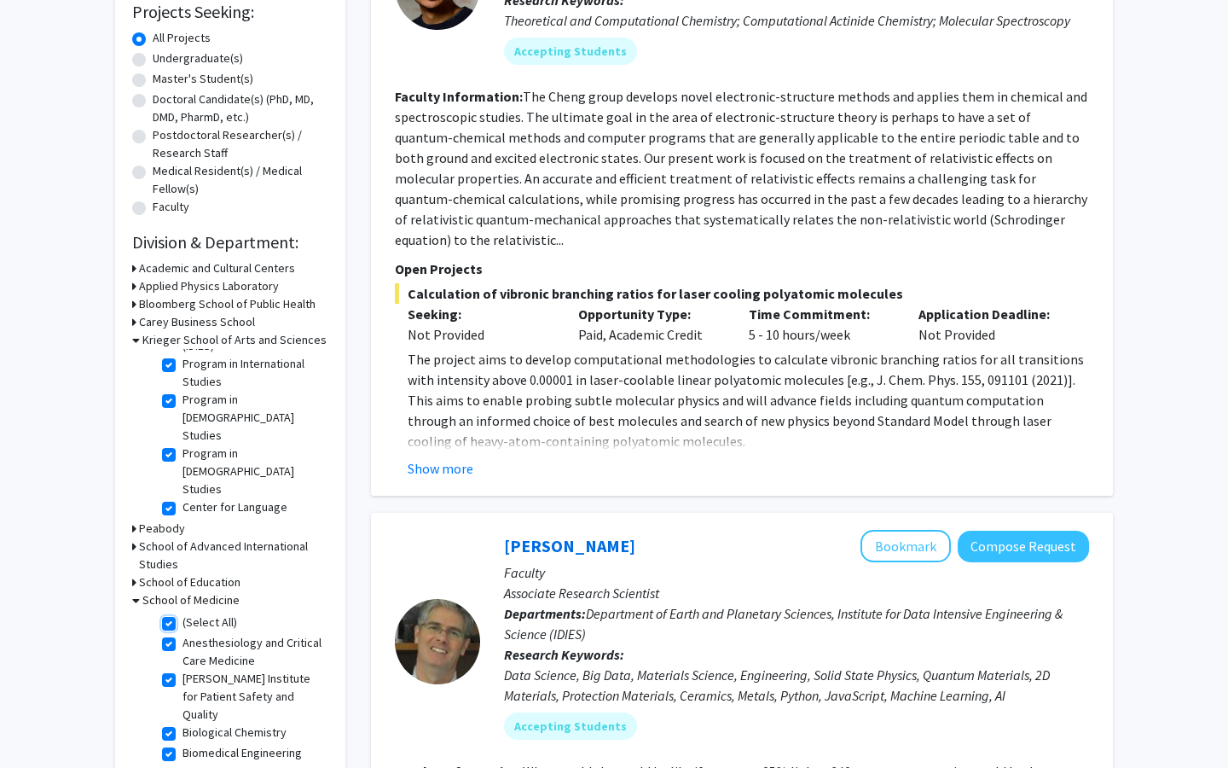
checkbox input "true"
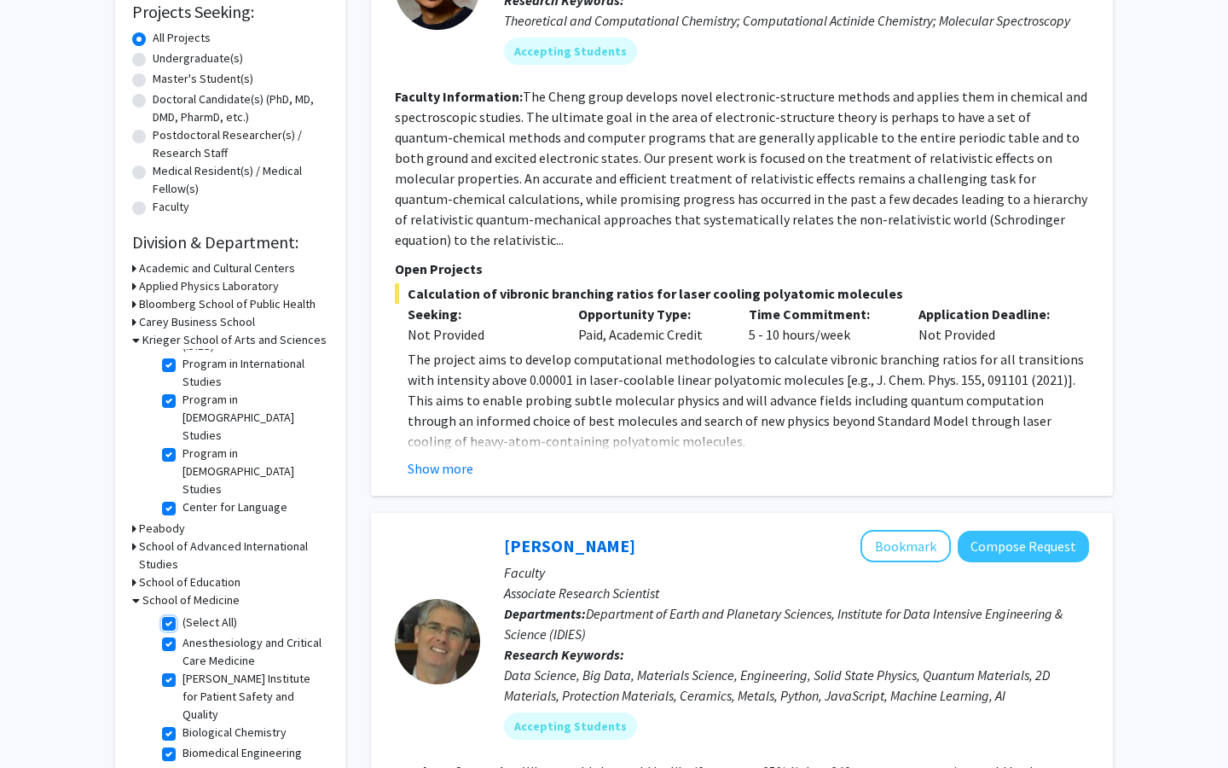
checkbox input "true"
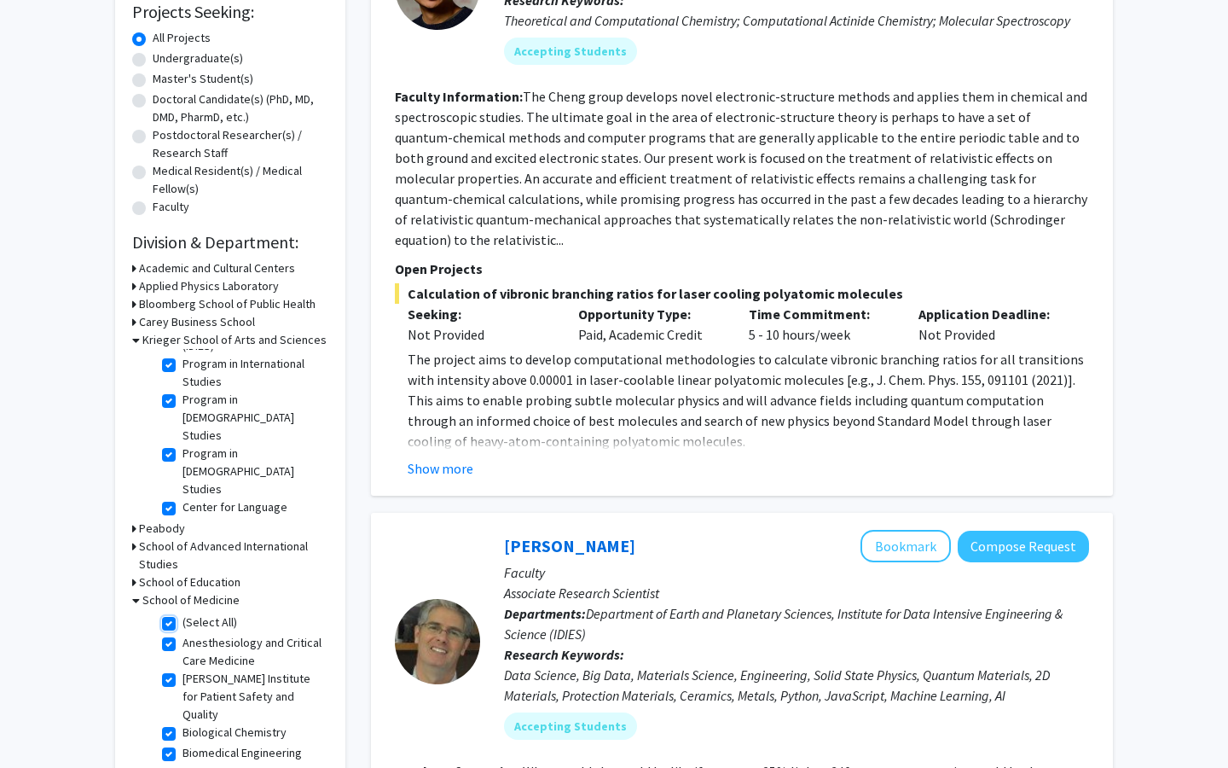
checkbox input "true"
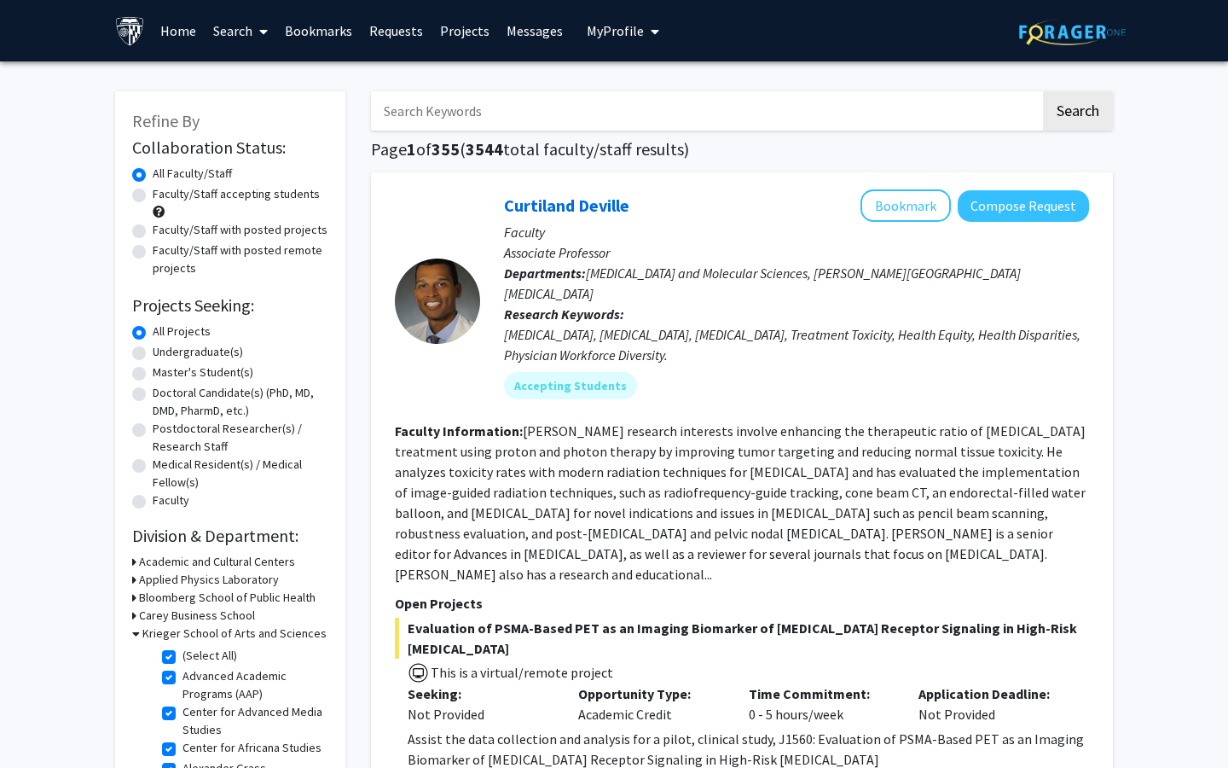
click at [153, 353] on label "Undergraduate(s)" at bounding box center [198, 352] width 90 height 18
click at [153, 353] on input "Undergraduate(s)" at bounding box center [158, 348] width 11 height 11
radio input "true"
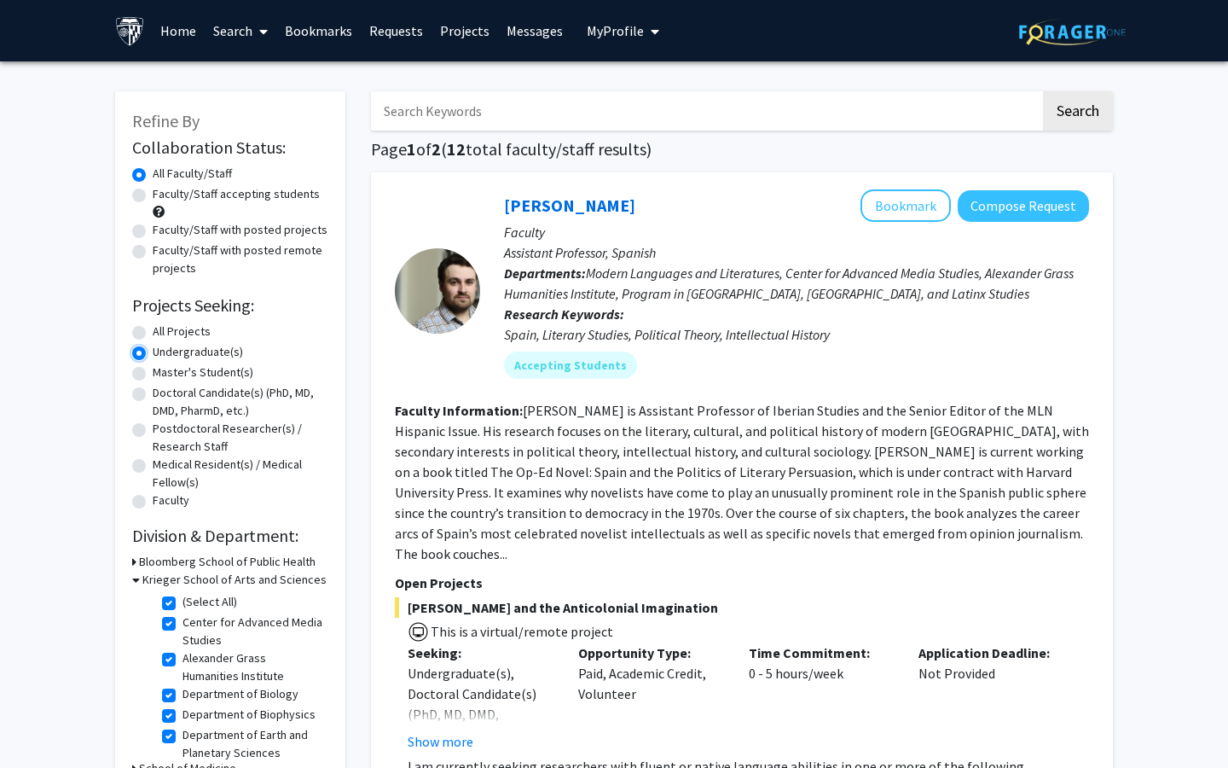
scroll to position [171, 0]
click at [136, 583] on icon at bounding box center [136, 580] width 8 height 18
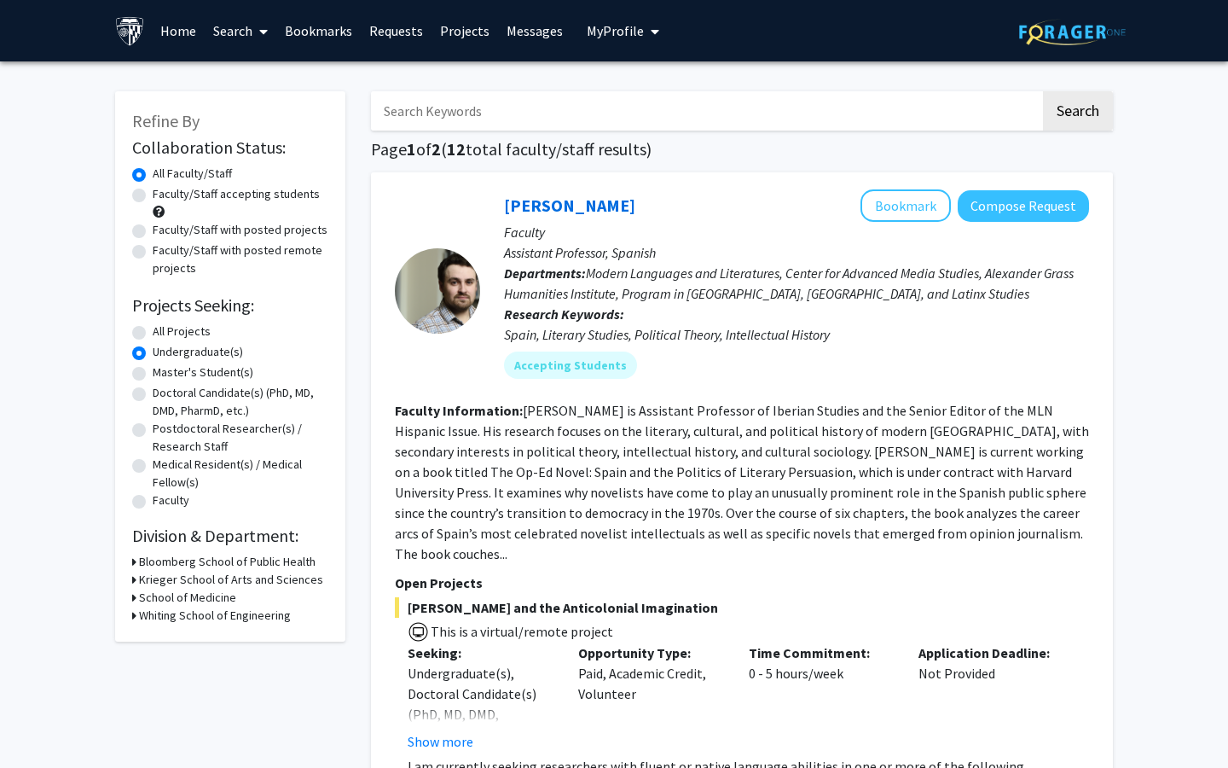
click at [136, 596] on div "School of Medicine" at bounding box center [230, 598] width 196 height 18
click at [135, 596] on icon at bounding box center [134, 598] width 4 height 18
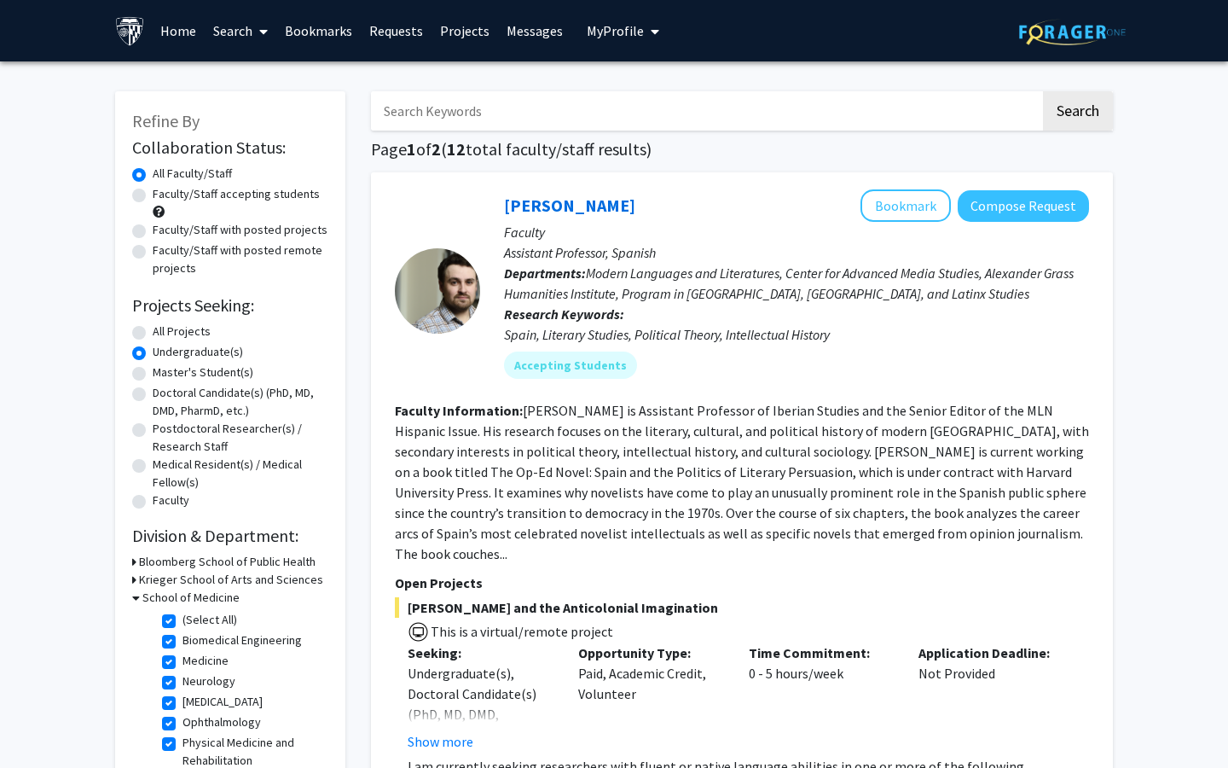
click at [135, 596] on icon at bounding box center [136, 598] width 8 height 18
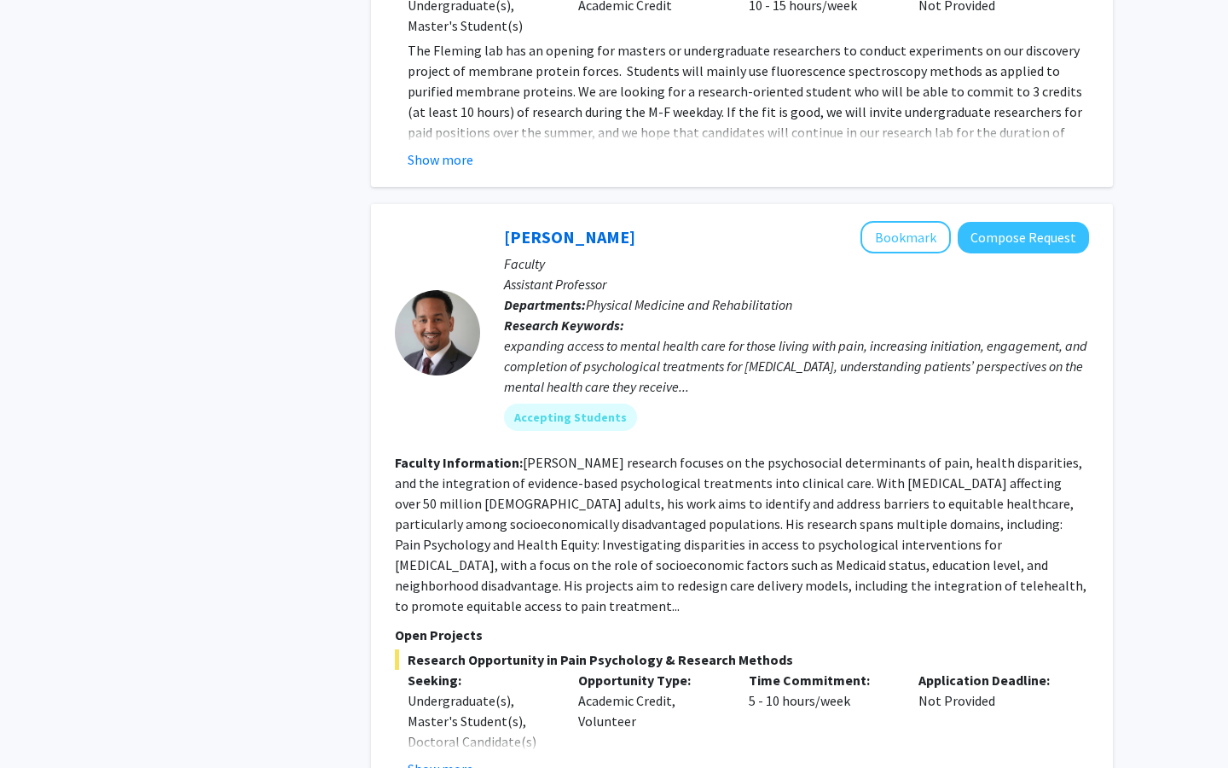
scroll to position [6954, 0]
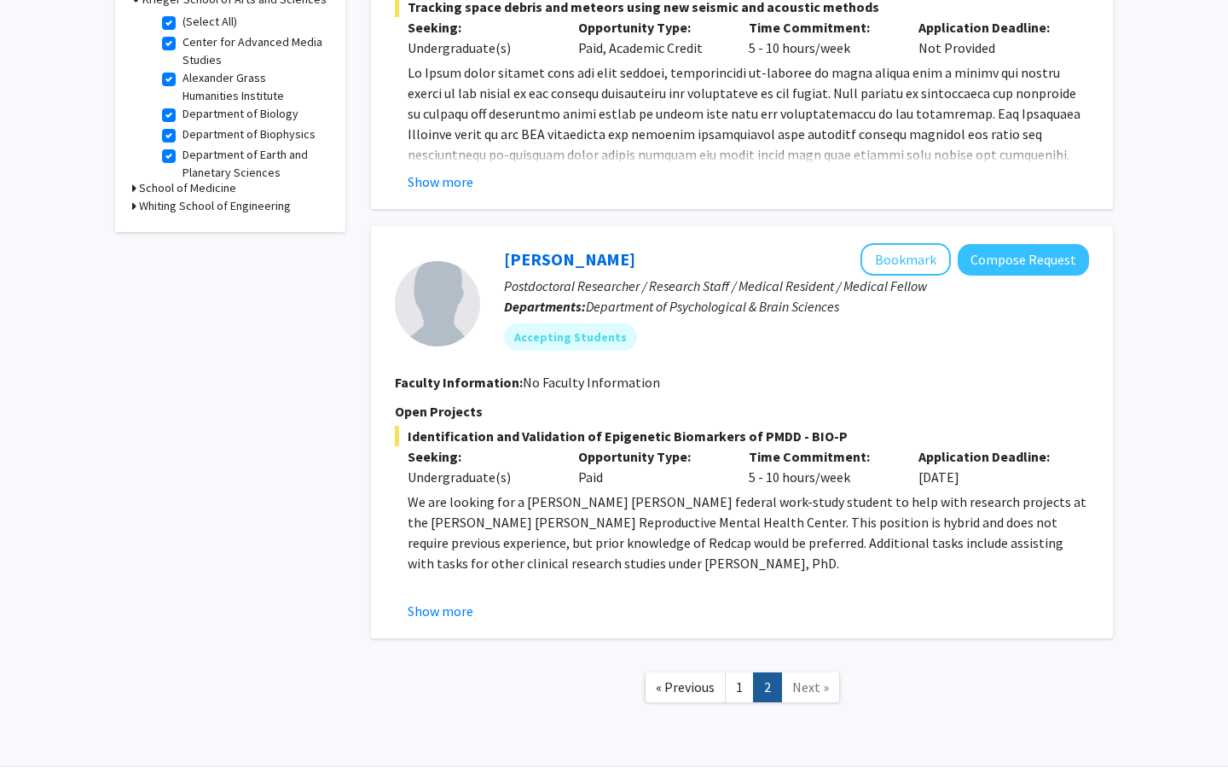
scroll to position [618, 0]
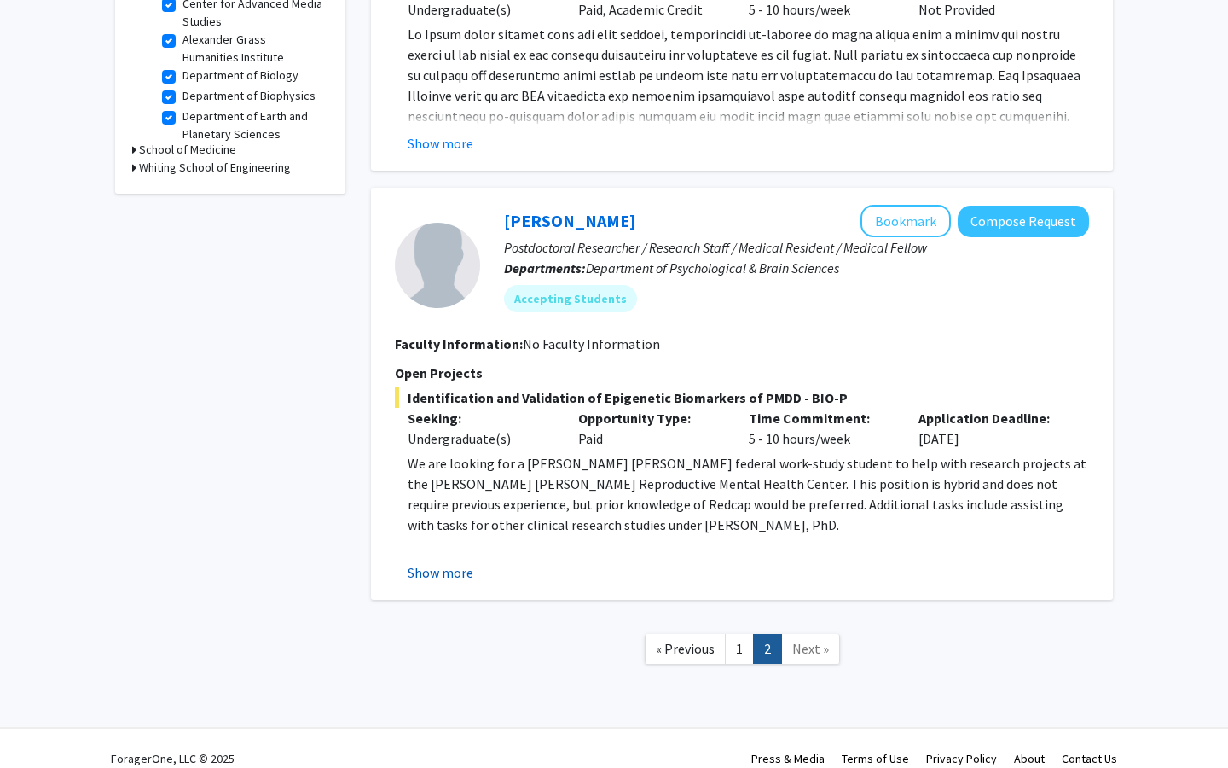
click at [450, 562] on button "Show more" at bounding box center [441, 572] width 66 height 20
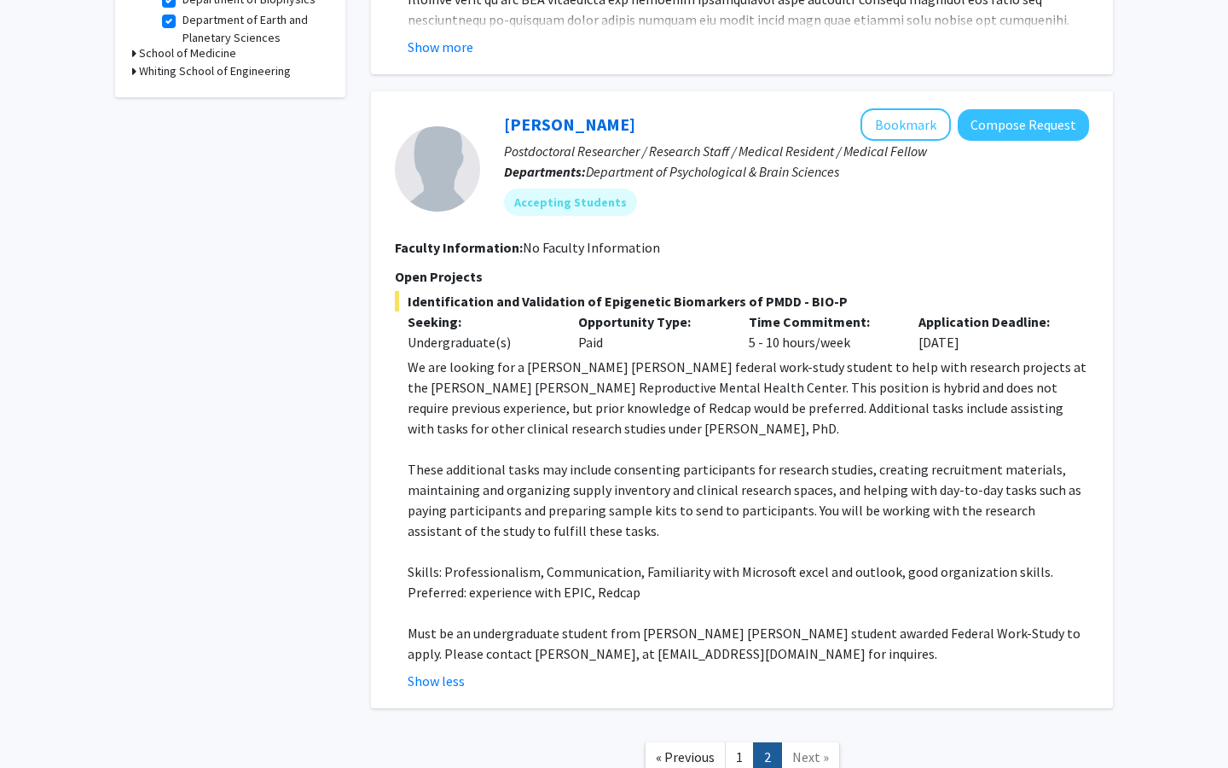
scroll to position [726, 0]
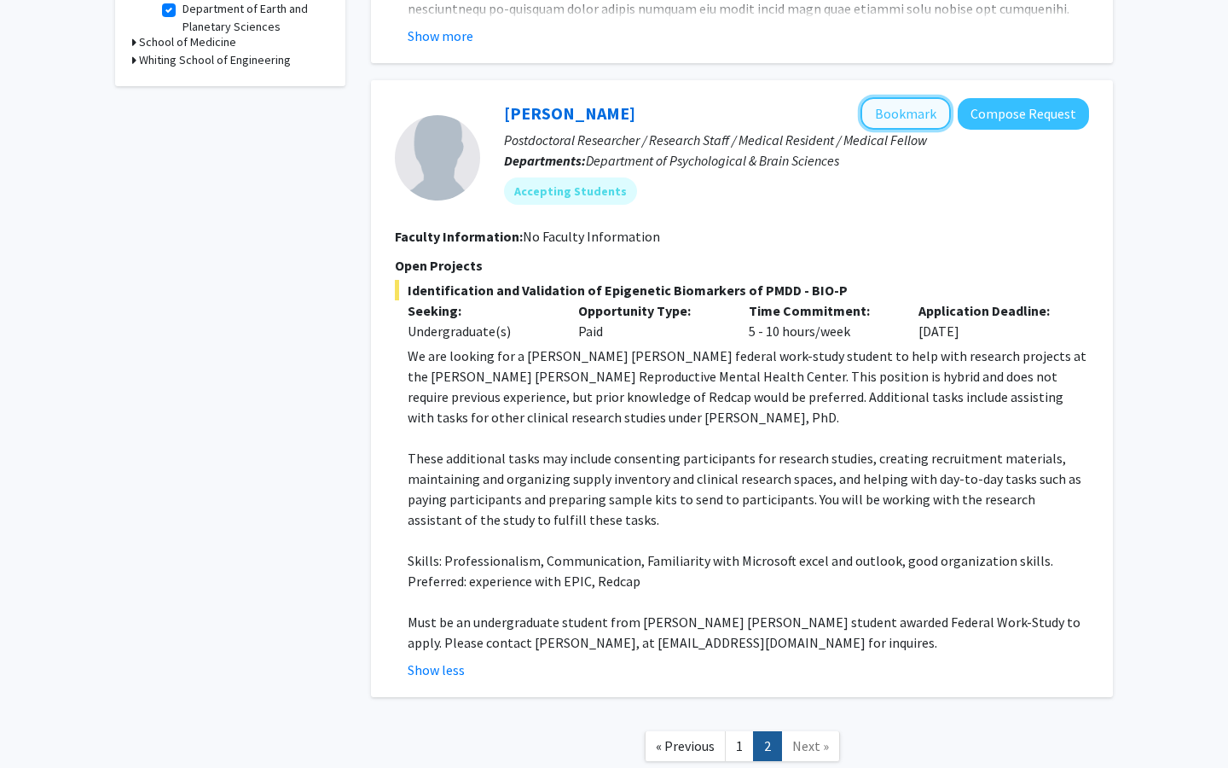
click at [916, 97] on button "Bookmark" at bounding box center [906, 113] width 90 height 32
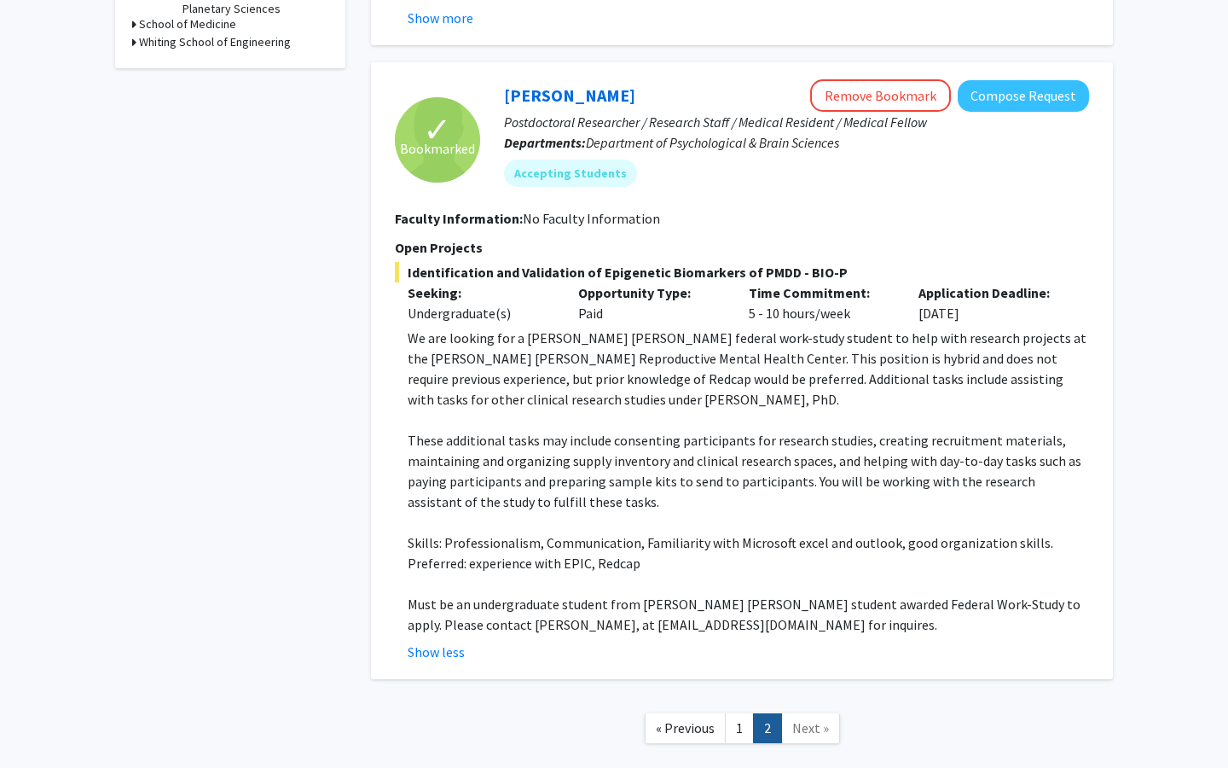
scroll to position [823, 0]
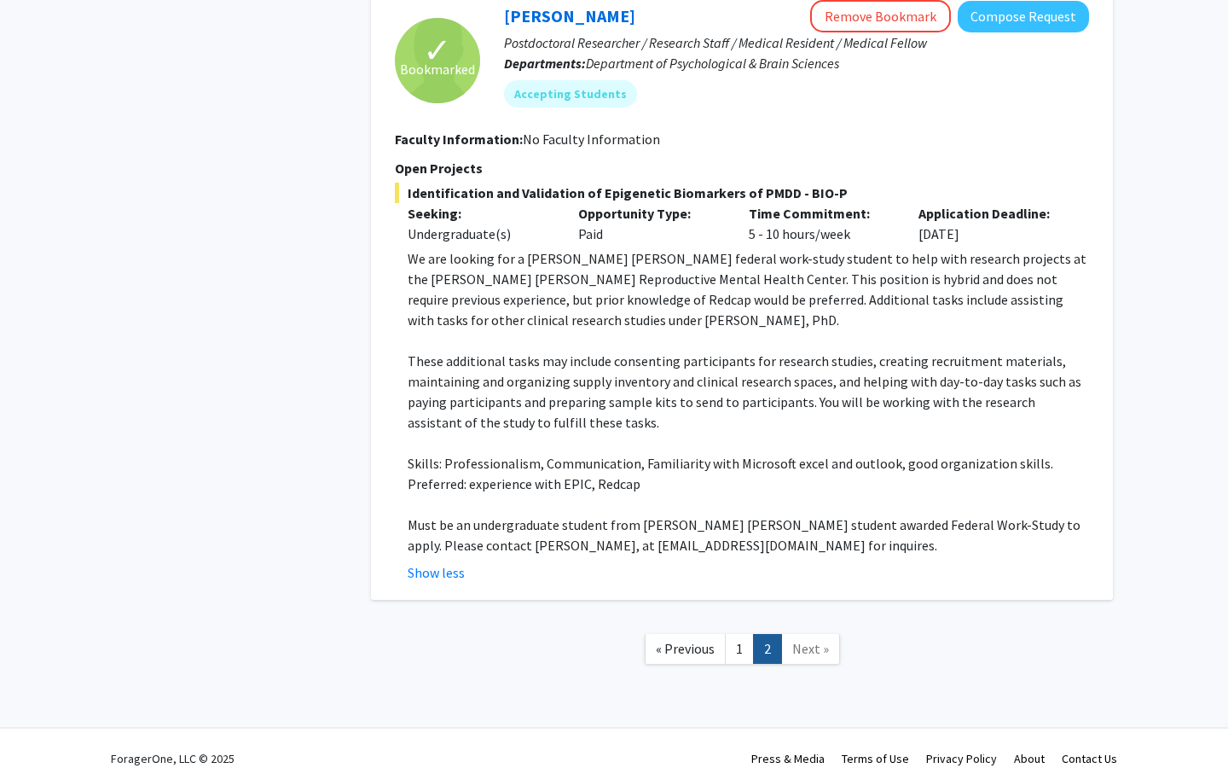
drag, startPoint x: 707, startPoint y: 257, endPoint x: 707, endPoint y: 244, distance: 12.8
click at [707, 248] on p "We are looking for a [PERSON_NAME] [PERSON_NAME] federal work-study student to …" at bounding box center [749, 289] width 682 height 82
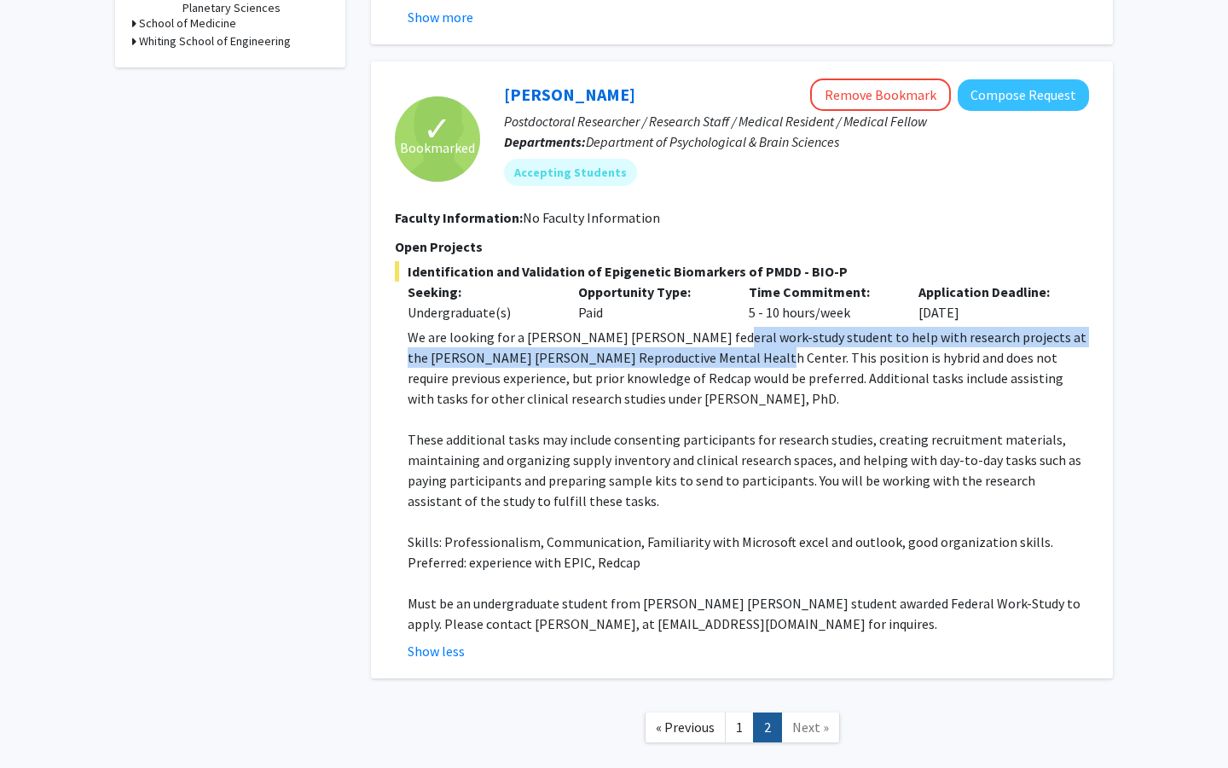
scroll to position [744, 0]
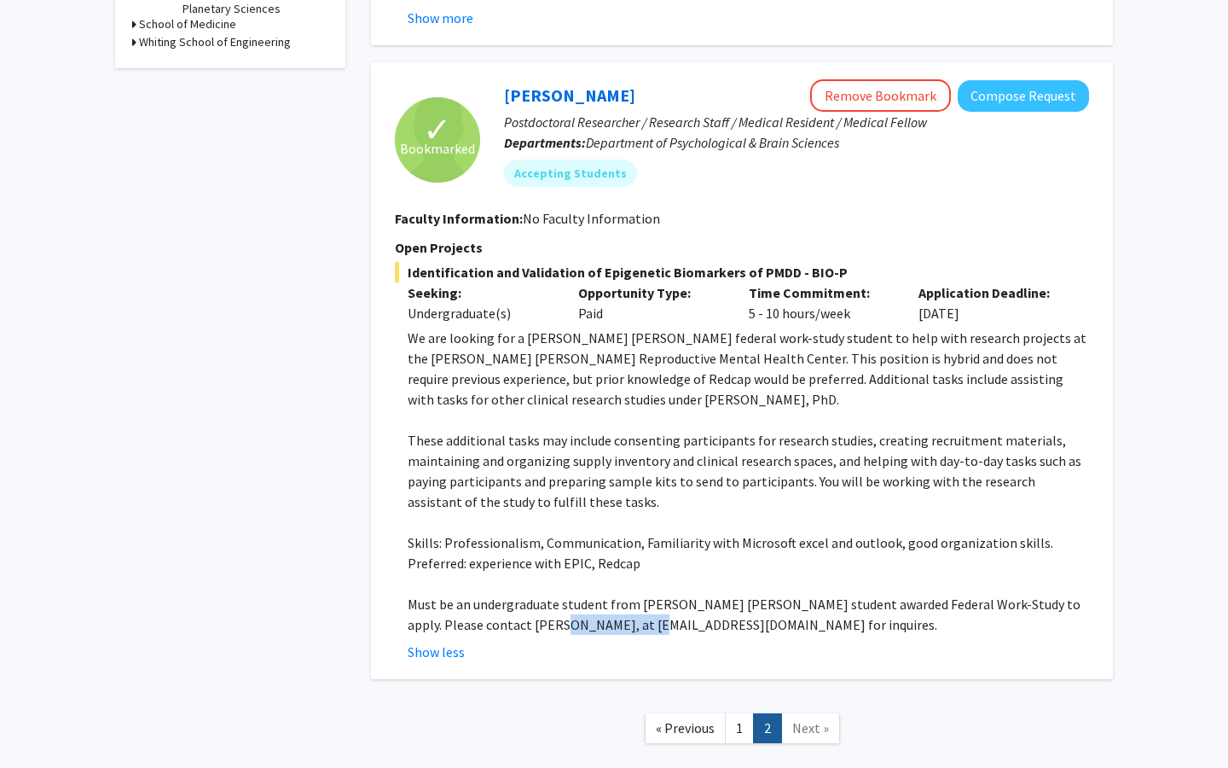
drag, startPoint x: 612, startPoint y: 605, endPoint x: 509, endPoint y: 596, distance: 102.7
click at [509, 596] on p "Must be an undergraduate student from [PERSON_NAME] [PERSON_NAME] student award…" at bounding box center [749, 614] width 682 height 41
copy p "[EMAIL_ADDRESS][DOMAIN_NAME]"
drag, startPoint x: 409, startPoint y: 602, endPoint x: 486, endPoint y: 609, distance: 77.1
click at [486, 609] on p "Must be an undergraduate student from [PERSON_NAME] [PERSON_NAME] student award…" at bounding box center [749, 614] width 682 height 41
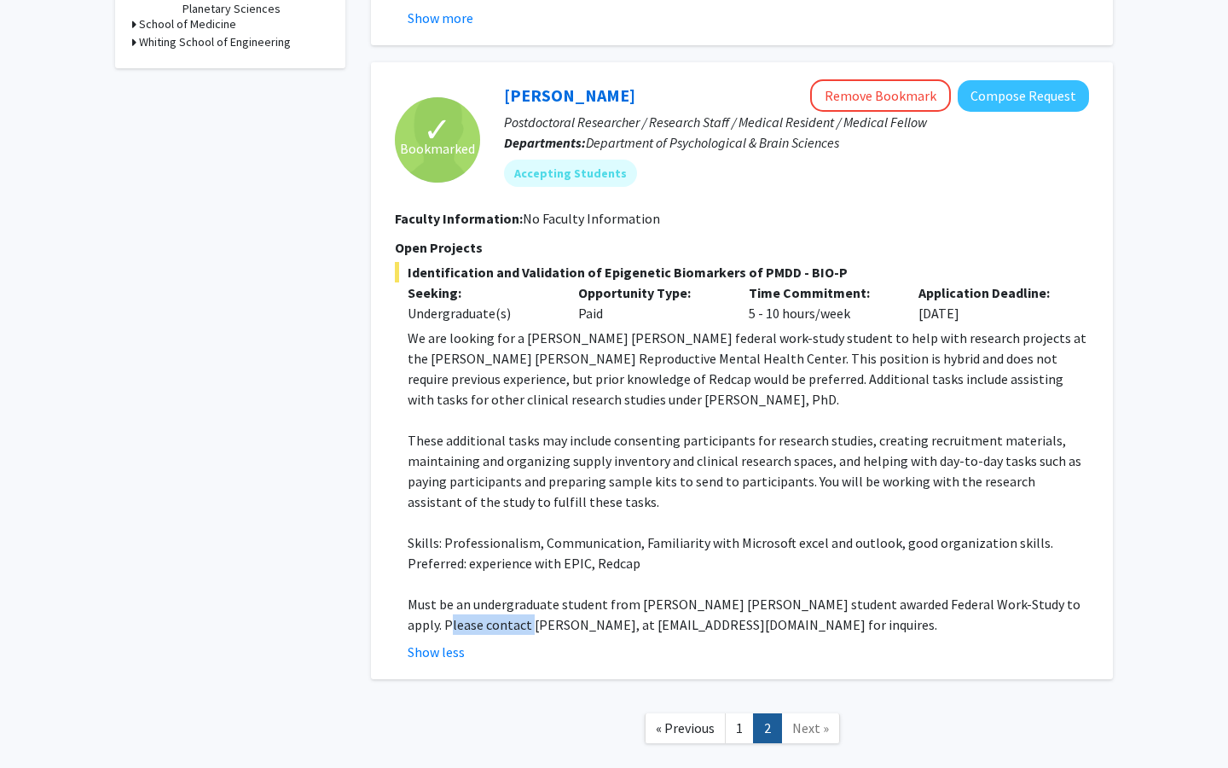
copy p "[PERSON_NAME]"
click at [704, 215] on fg-search-faculty "✓ Bookmarked [PERSON_NAME] Remove Bookmark Compose Request Postdoctoral Researc…" at bounding box center [742, 370] width 694 height 583
drag, startPoint x: 445, startPoint y: 380, endPoint x: 519, endPoint y: 383, distance: 73.4
click at [519, 383] on p "We are looking for a [PERSON_NAME] [PERSON_NAME] federal work-study student to …" at bounding box center [749, 369] width 682 height 82
copy p "[PERSON_NAME]"
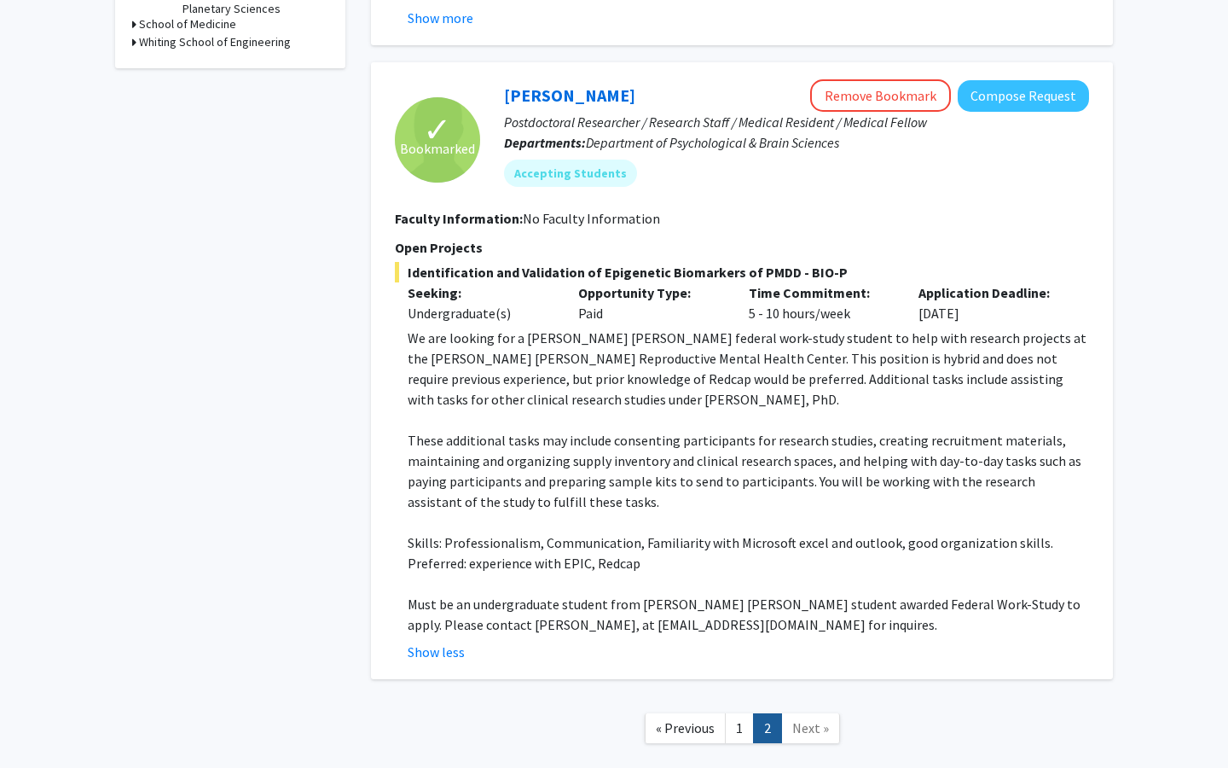
click at [591, 336] on p "We are looking for a [PERSON_NAME] [PERSON_NAME] federal work-study student to …" at bounding box center [749, 369] width 682 height 82
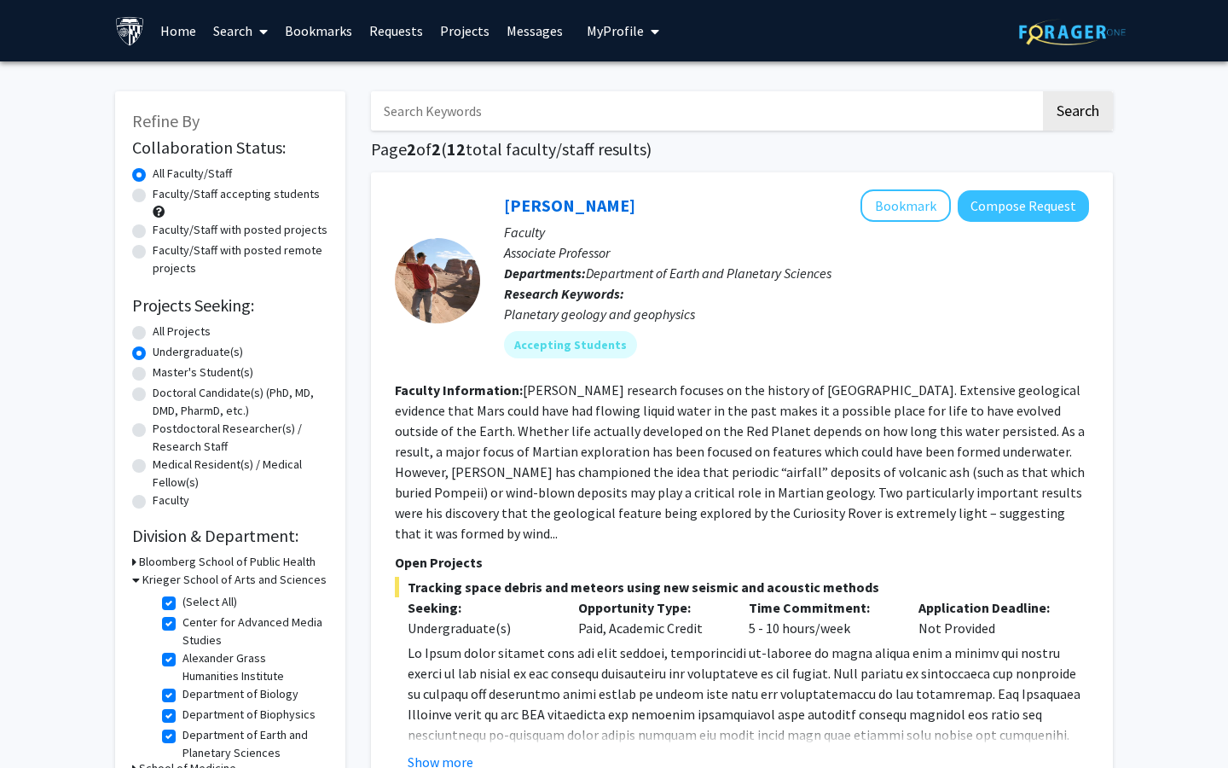
scroll to position [0, 0]
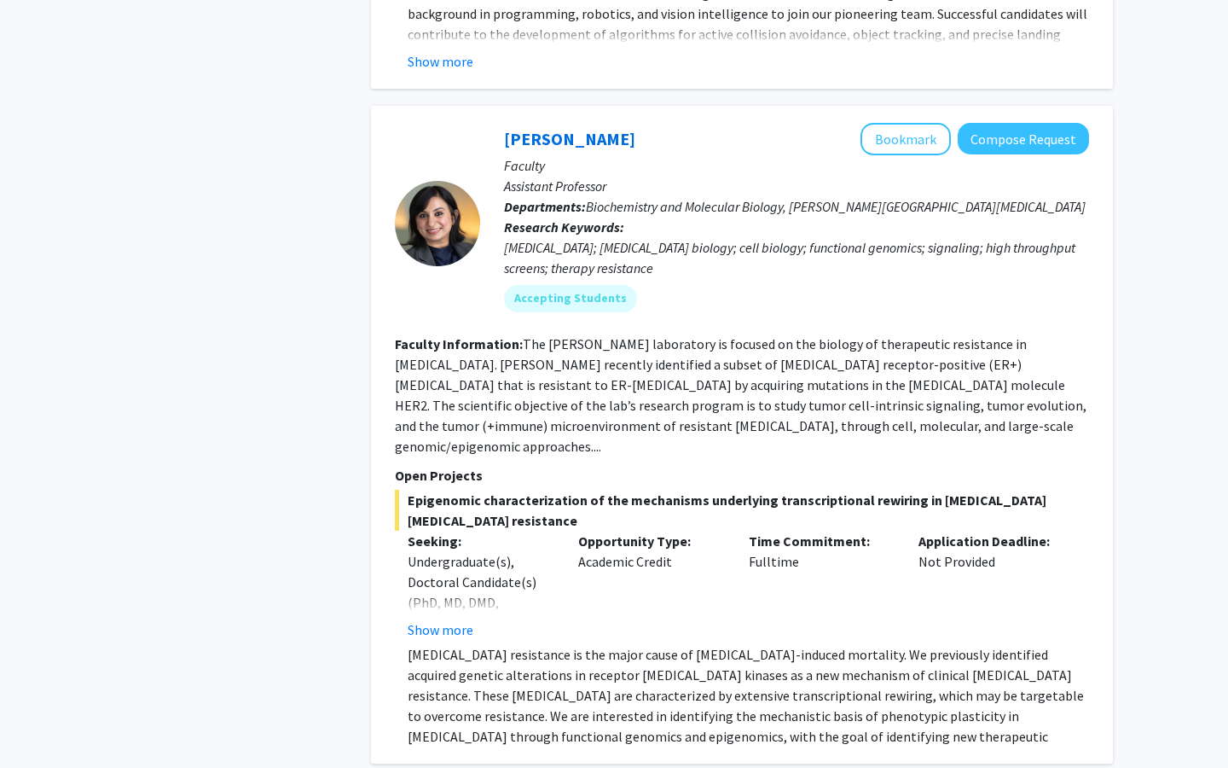
scroll to position [1703, 0]
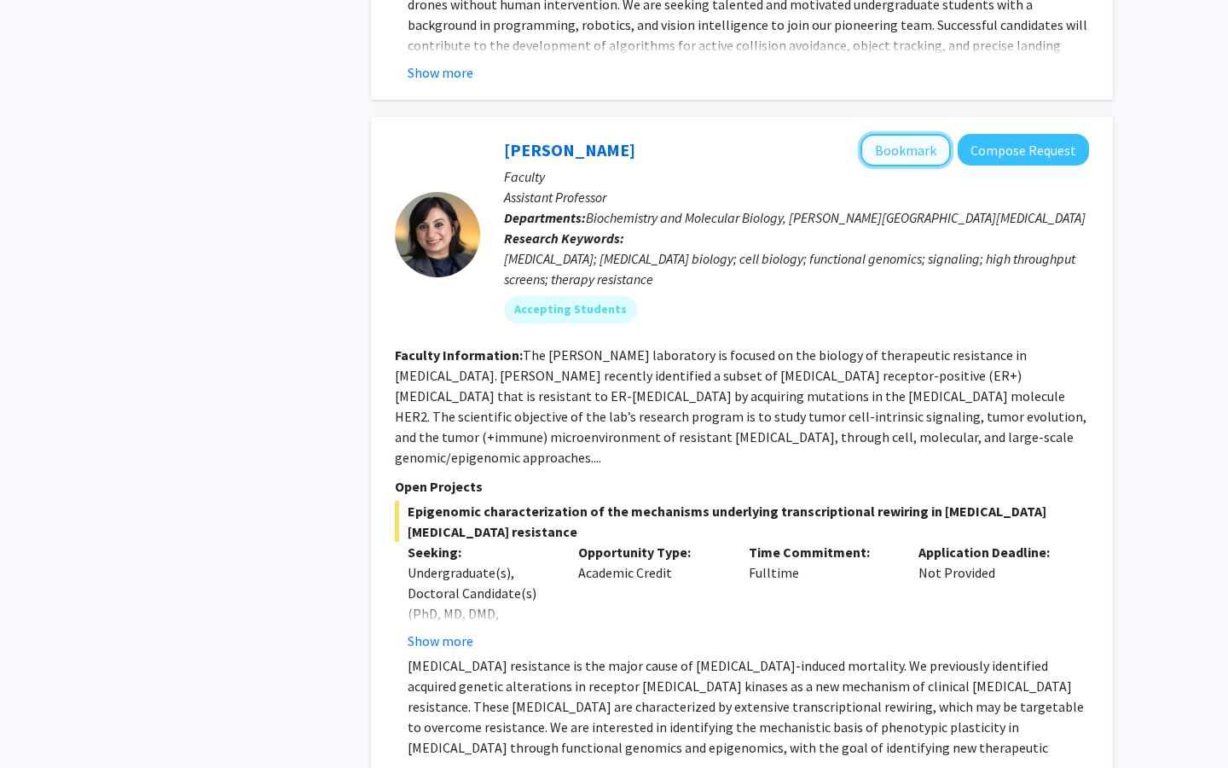
click at [907, 134] on button "Bookmark" at bounding box center [906, 150] width 90 height 32
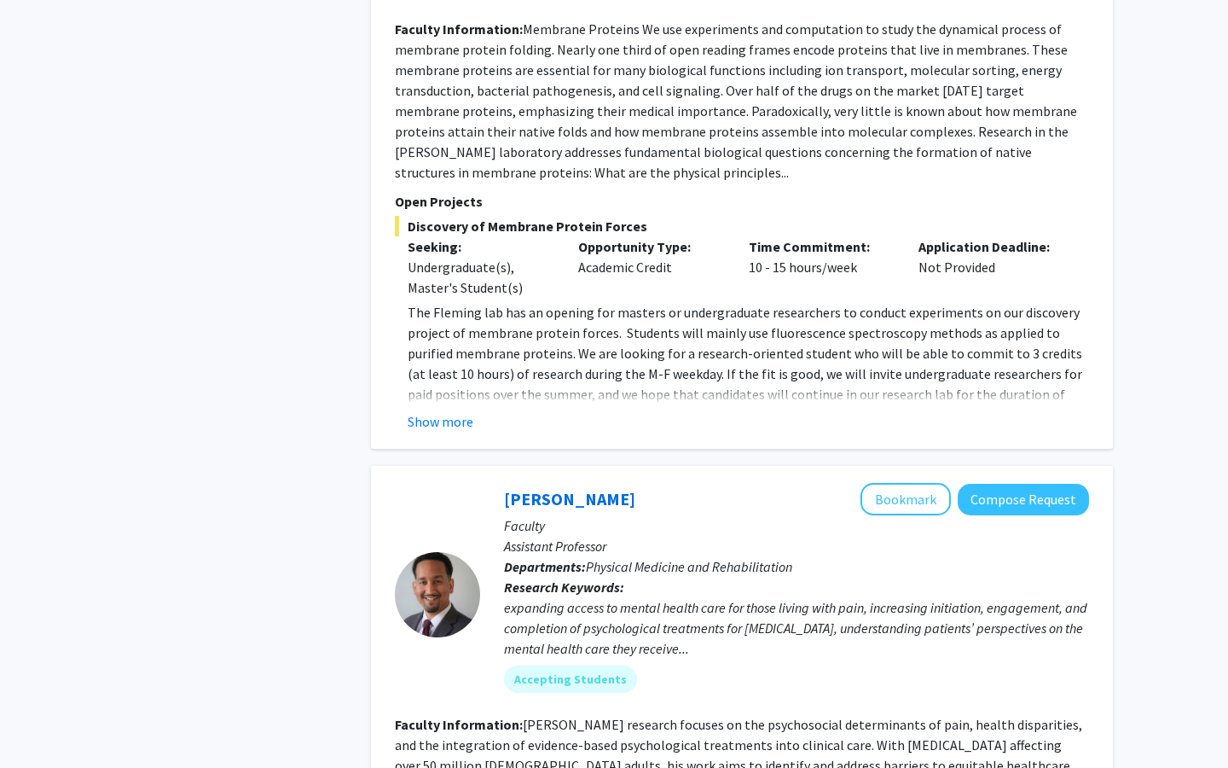
scroll to position [6954, 0]
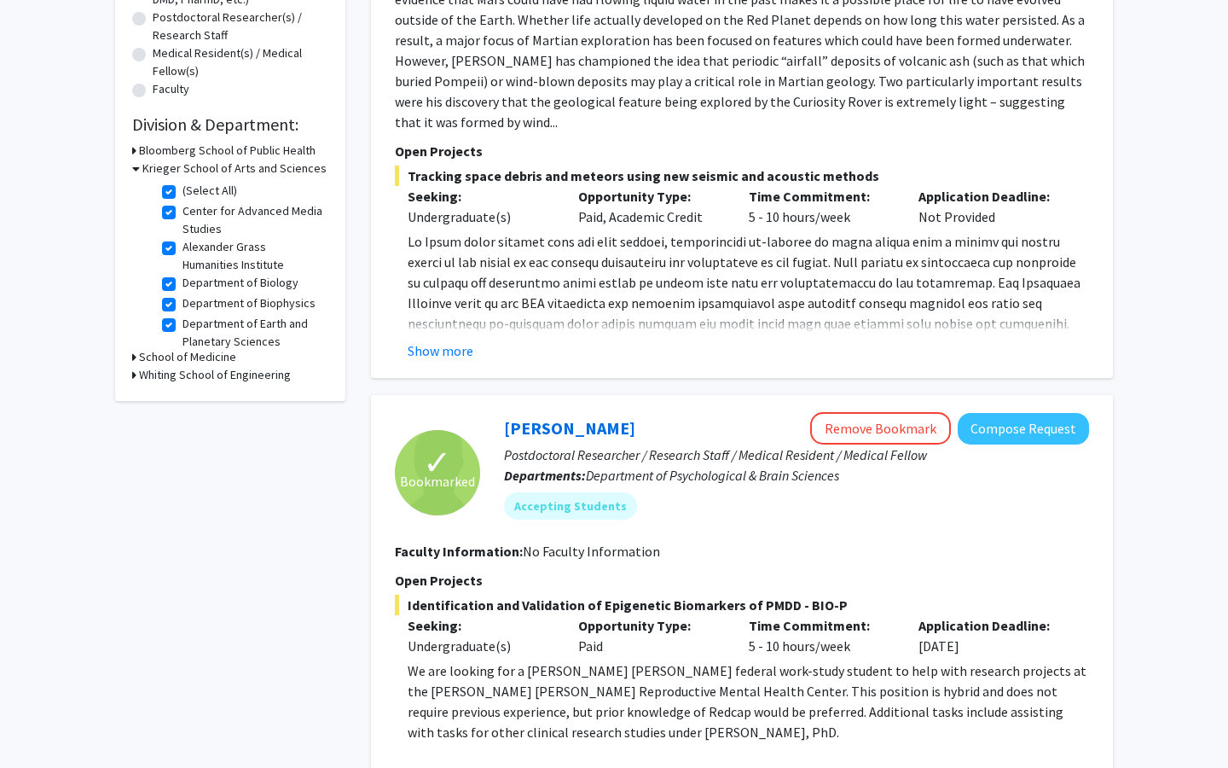
scroll to position [618, 0]
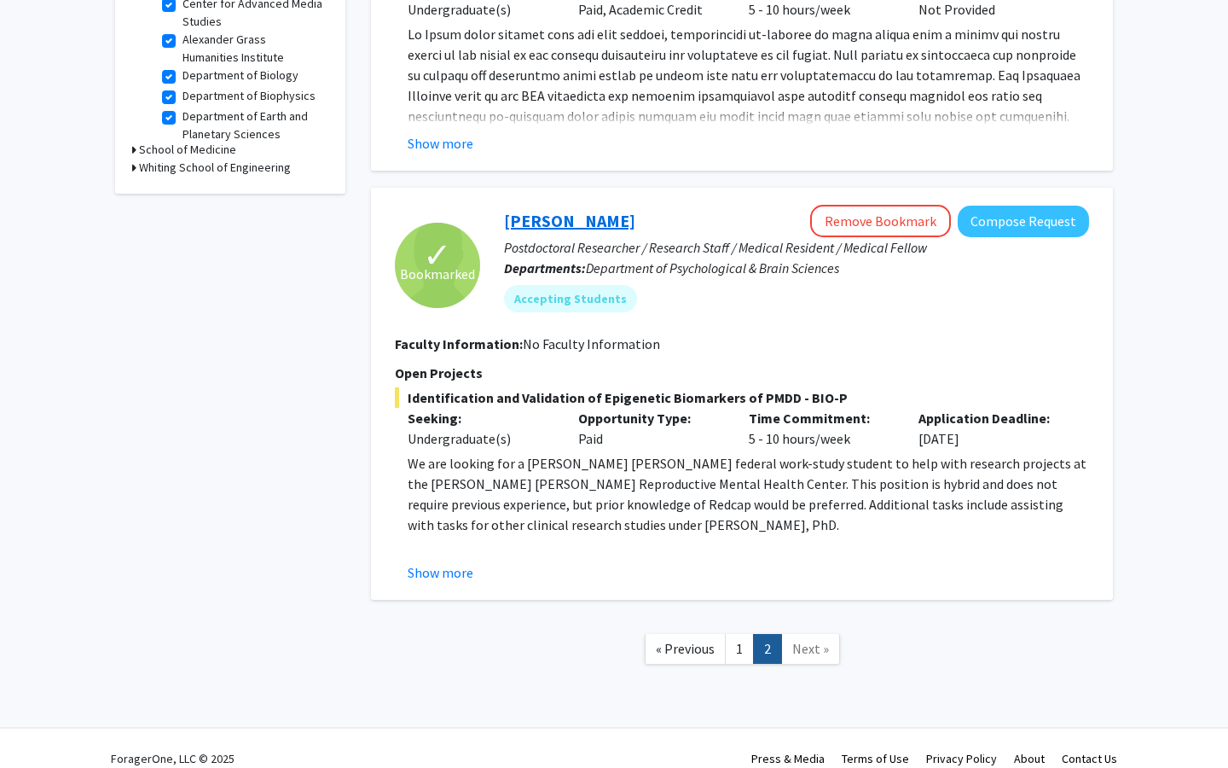
click at [582, 210] on link "[PERSON_NAME]" at bounding box center [569, 220] width 131 height 21
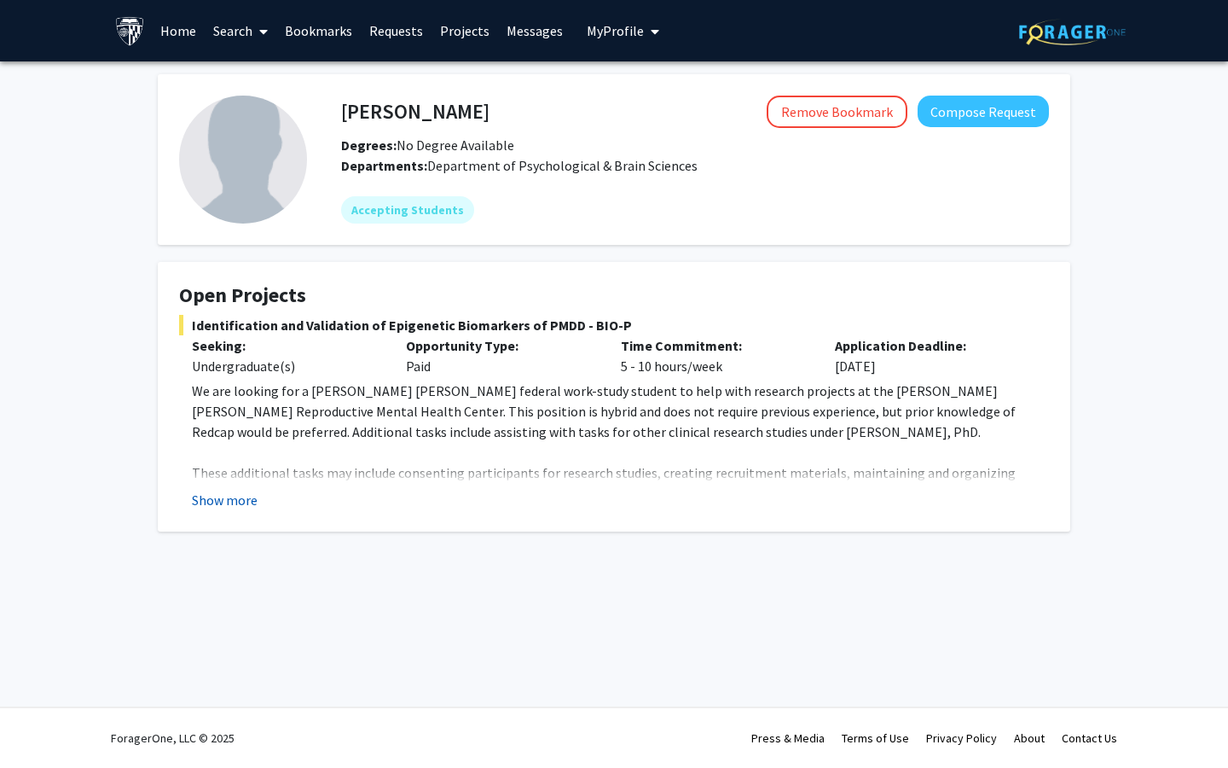
click at [244, 500] on button "Show more" at bounding box center [225, 500] width 66 height 20
